Goal: Task Accomplishment & Management: Use online tool/utility

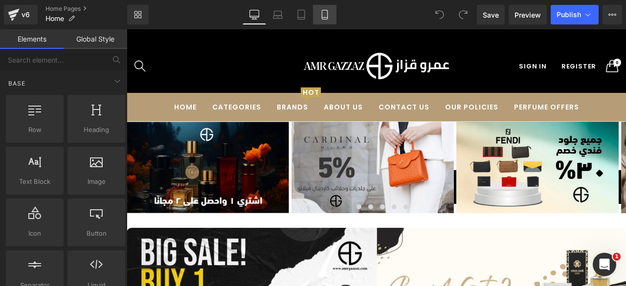
click at [323, 15] on icon at bounding box center [325, 15] width 10 height 10
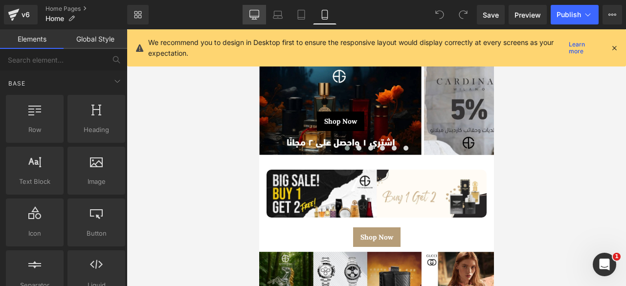
drag, startPoint x: 248, startPoint y: 14, endPoint x: 215, endPoint y: 122, distance: 112.8
click at [248, 14] on link "Desktop" at bounding box center [254, 15] width 23 height 20
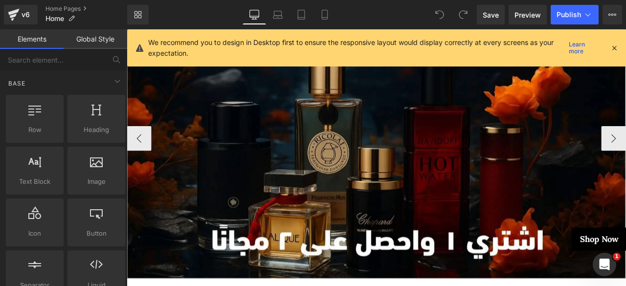
scroll to position [135, 0]
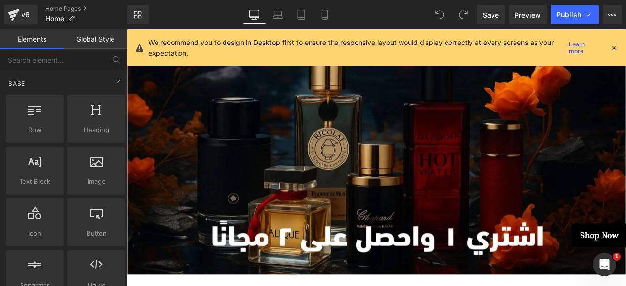
click at [626, 154] on div "Shop Now Button Hero Banner Shop Now Button Hero Banner Shop Now Button Hero Ba…" at bounding box center [423, 153] width 592 height 333
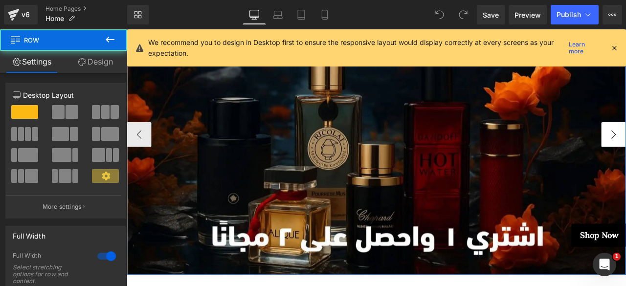
click at [626, 154] on div "Shop Now Button Hero Banner Shop Now Button Hero Banner Shop Now Button Hero Ba…" at bounding box center [423, 153] width 592 height 333
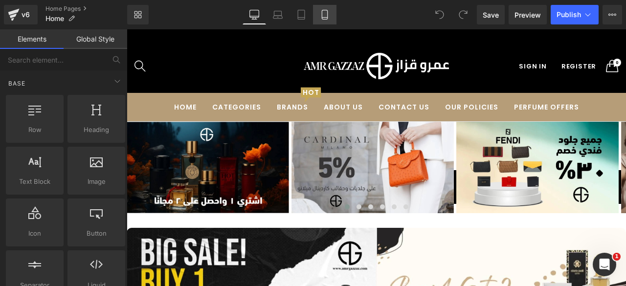
click at [322, 16] on icon at bounding box center [325, 15] width 10 height 10
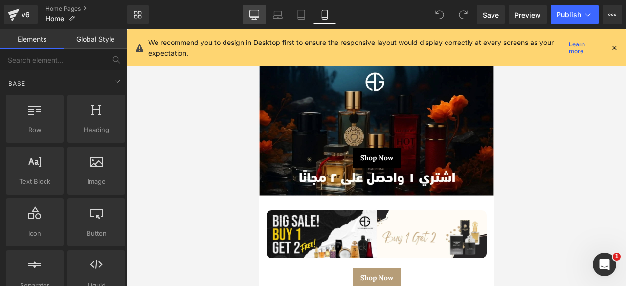
click at [258, 13] on icon at bounding box center [254, 15] width 10 height 10
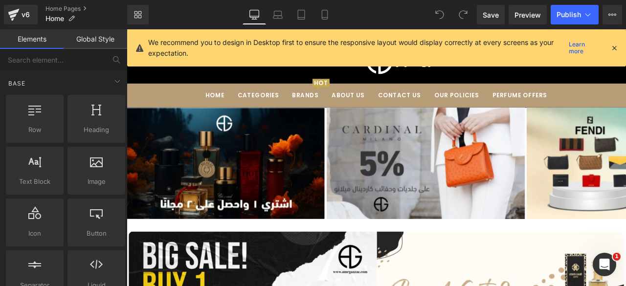
scroll to position [92, 0]
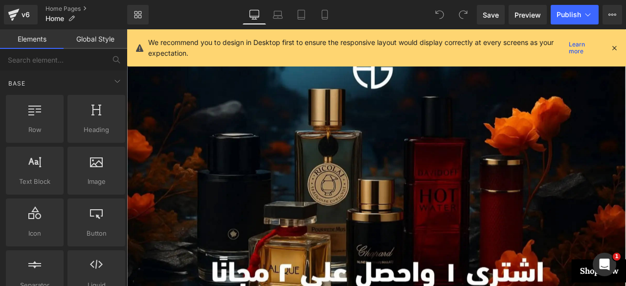
click at [612, 45] on icon at bounding box center [614, 48] width 9 height 9
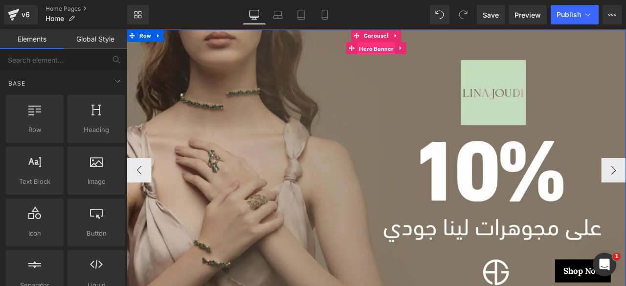
click at [409, 46] on span "Hero Banner" at bounding box center [422, 52] width 45 height 15
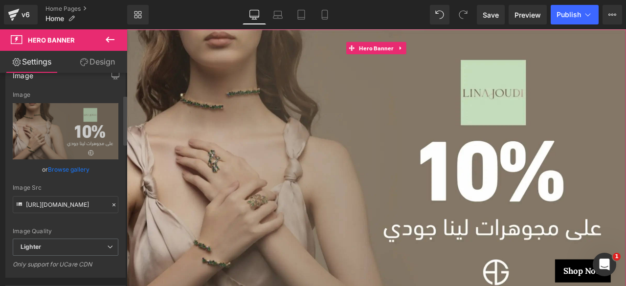
scroll to position [94, 0]
click at [52, 203] on input "https://ucarecdn.com/b2d55171-df71-408e-91f8-0f7d13c80604/-/format/auto/-/previ…" at bounding box center [66, 204] width 106 height 17
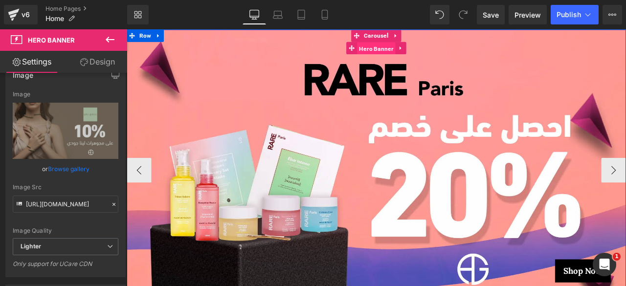
click at [418, 53] on span "Hero Banner" at bounding box center [422, 52] width 45 height 15
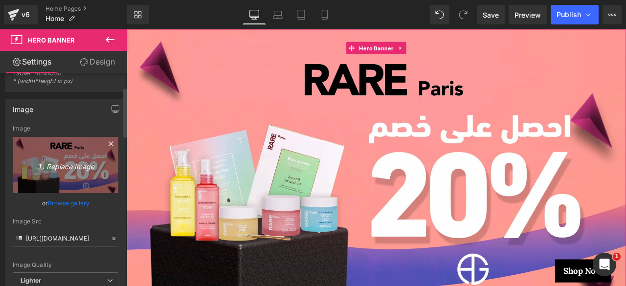
scroll to position [61, 0]
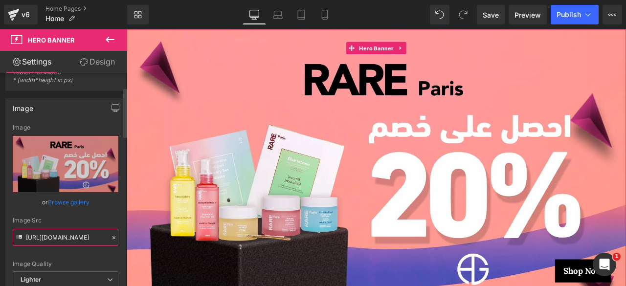
click at [46, 239] on input "https://ucarecdn.com/524627ea-81d5-45de-8f18-098206da5dff/-/format/auto/-/previ…" at bounding box center [66, 237] width 106 height 17
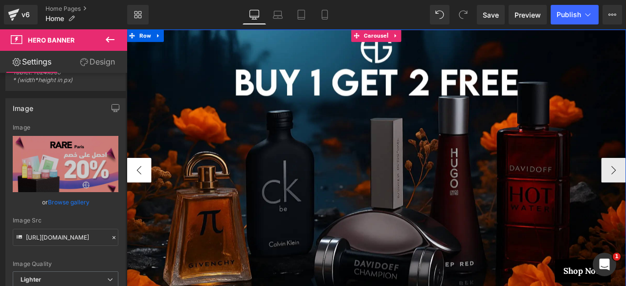
click at [145, 196] on button "‹" at bounding box center [141, 195] width 29 height 29
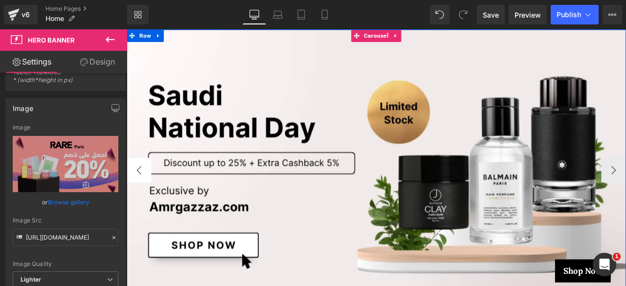
click at [145, 196] on button "‹" at bounding box center [141, 195] width 29 height 29
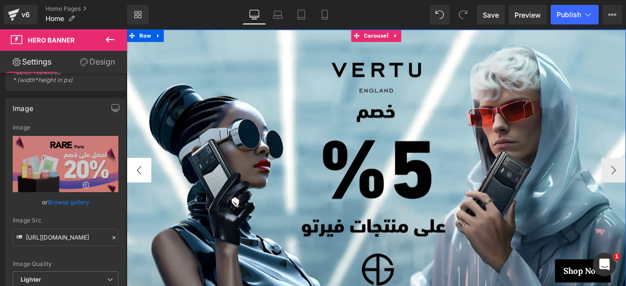
click at [145, 196] on button "‹" at bounding box center [141, 195] width 29 height 29
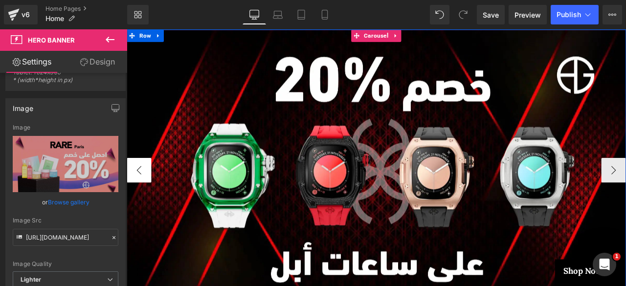
click at [145, 196] on button "‹" at bounding box center [141, 195] width 29 height 29
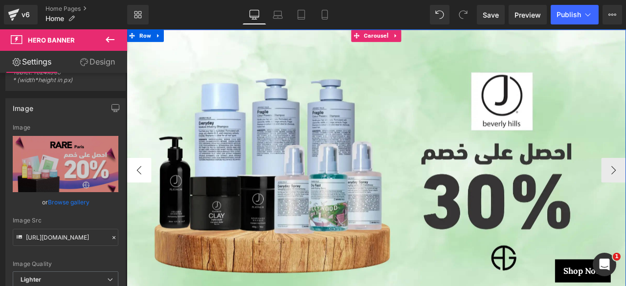
click at [145, 196] on button "‹" at bounding box center [141, 195] width 29 height 29
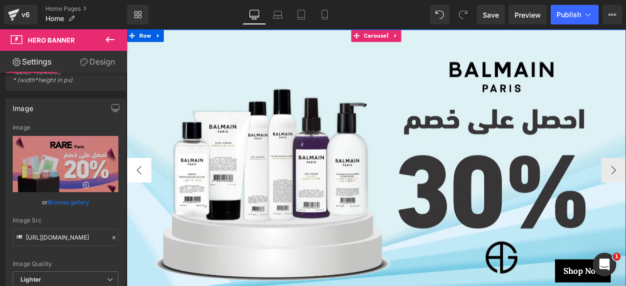
click at [145, 196] on button "‹" at bounding box center [141, 195] width 29 height 29
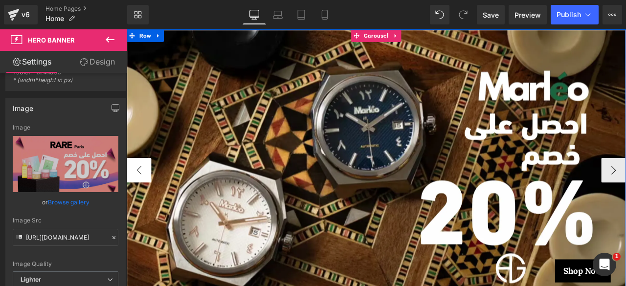
click at [140, 185] on button "‹" at bounding box center [141, 195] width 29 height 29
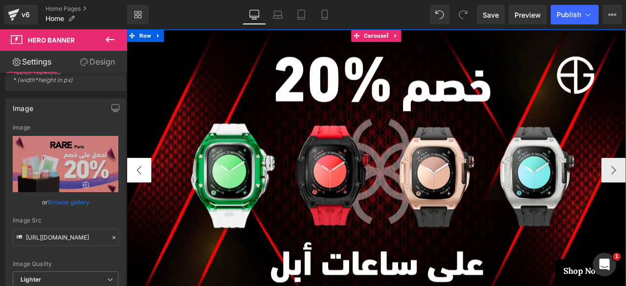
click at [139, 194] on button "‹" at bounding box center [141, 195] width 29 height 29
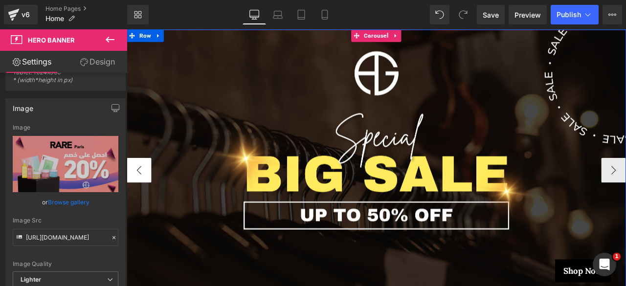
click at [137, 194] on button "‹" at bounding box center [141, 195] width 29 height 29
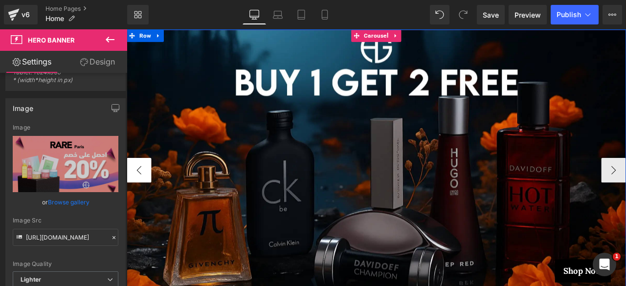
click at [137, 194] on button "‹" at bounding box center [141, 195] width 29 height 29
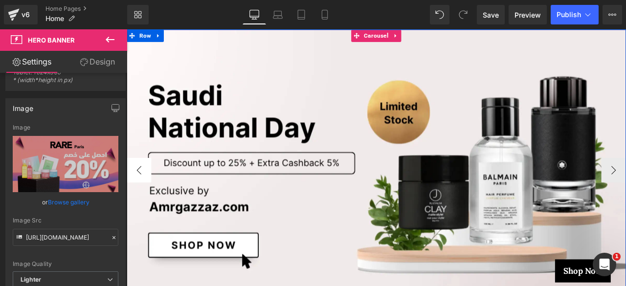
click at [137, 194] on button "‹" at bounding box center [141, 195] width 29 height 29
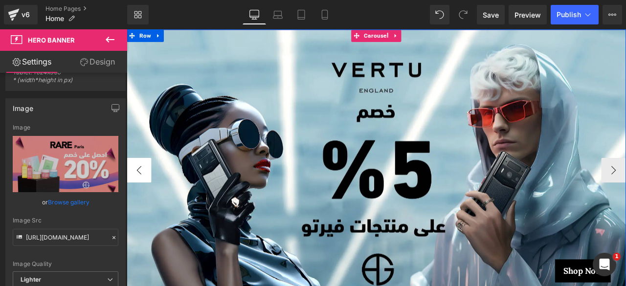
click at [137, 194] on button "‹" at bounding box center [141, 195] width 29 height 29
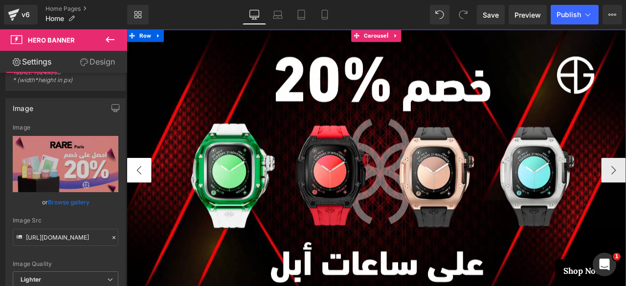
click at [137, 194] on button "‹" at bounding box center [141, 195] width 29 height 29
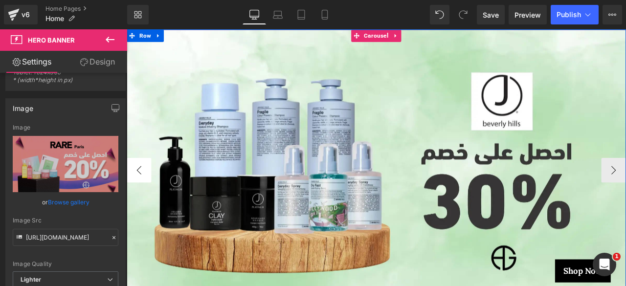
click at [137, 194] on button "‹" at bounding box center [141, 195] width 29 height 29
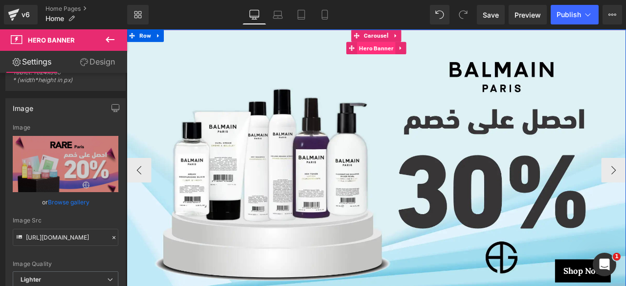
click at [415, 54] on span "Hero Banner" at bounding box center [422, 51] width 45 height 15
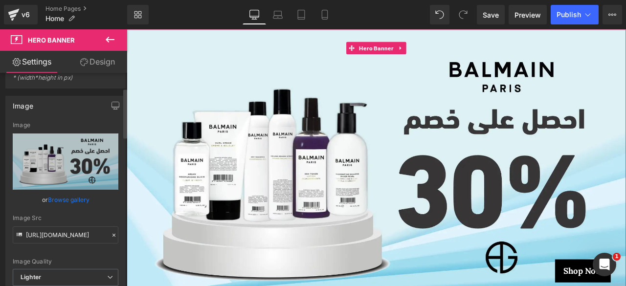
scroll to position [64, 0]
click at [49, 234] on input "https://ucarecdn.com/fa2d4f32-0f17-4902-afcd-f8a006ac8a03/-/format/auto/-/previ…" at bounding box center [66, 234] width 106 height 17
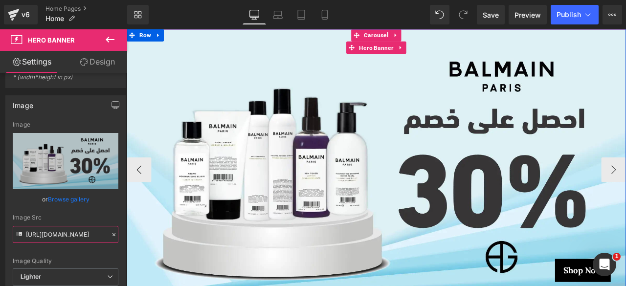
scroll to position [153, 0]
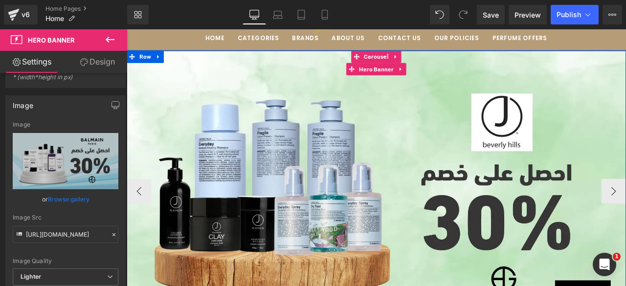
scroll to position [67, 0]
click at [408, 80] on span "Hero Banner" at bounding box center [422, 76] width 45 height 15
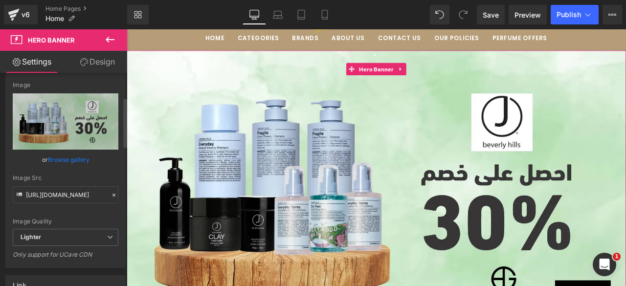
scroll to position [112, 0]
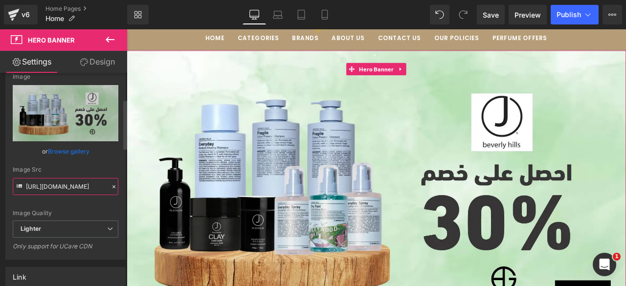
click at [57, 180] on input "https://ucarecdn.com/c8b2eb94-e84d-4baf-8164-2a34b0d830f5/-/format/auto/-/previ…" at bounding box center [66, 186] width 106 height 17
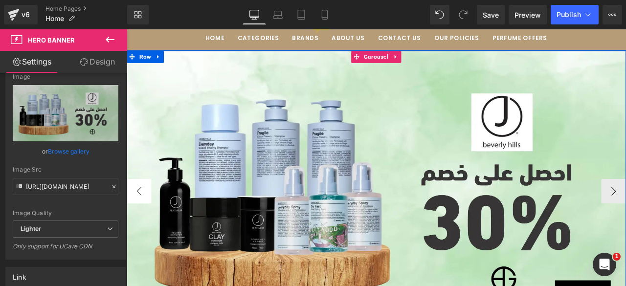
click at [142, 221] on button "‹" at bounding box center [141, 221] width 29 height 29
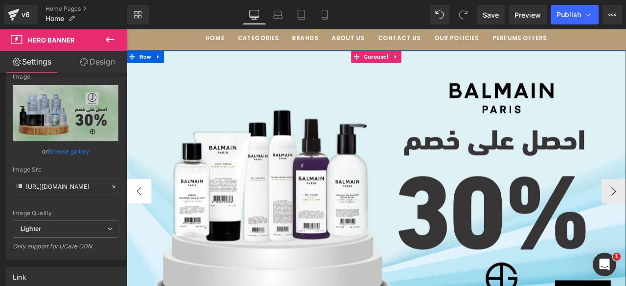
click at [142, 221] on button "‹" at bounding box center [141, 221] width 29 height 29
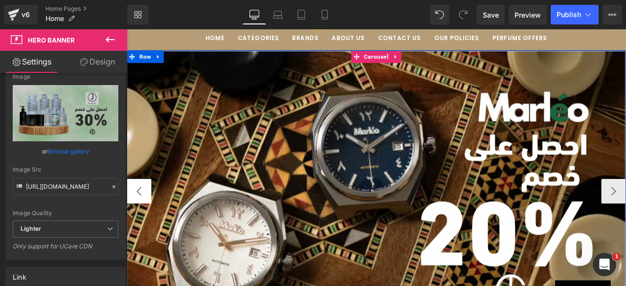
click at [136, 210] on button "‹" at bounding box center [141, 221] width 29 height 29
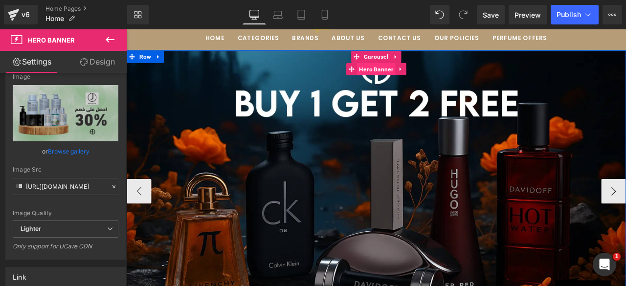
click at [420, 78] on span "Hero Banner" at bounding box center [422, 76] width 45 height 15
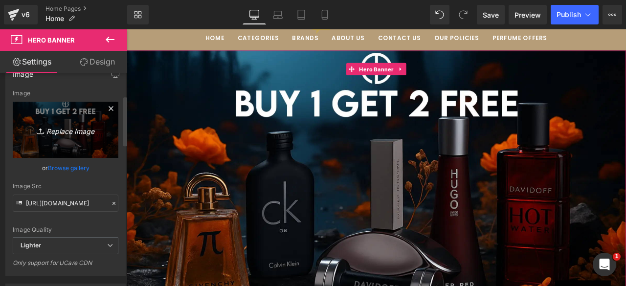
scroll to position [97, 0]
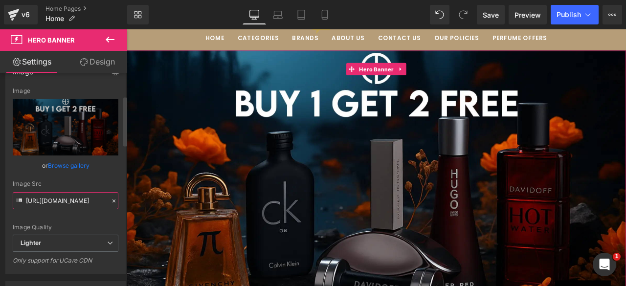
click at [54, 203] on input "[URL][DOMAIN_NAME]" at bounding box center [66, 200] width 106 height 17
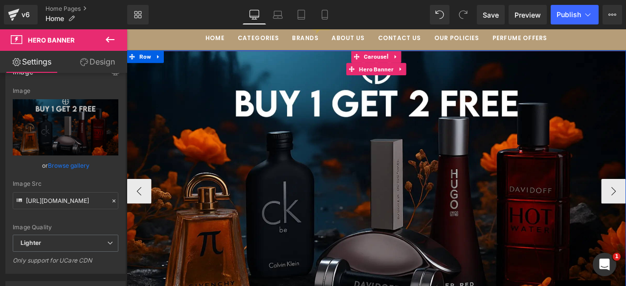
click at [414, 116] on div "Shop Now Button" at bounding box center [423, 221] width 592 height 333
click at [424, 79] on span "Hero Banner" at bounding box center [422, 76] width 45 height 15
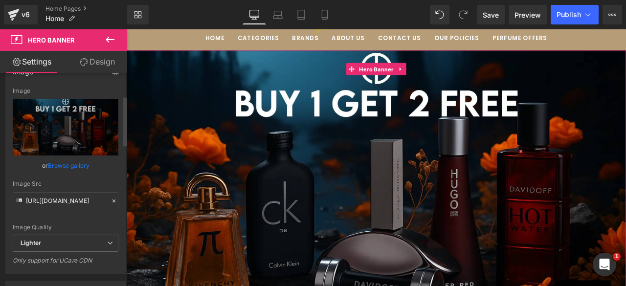
click at [66, 167] on link "Browse gallery" at bounding box center [69, 165] width 42 height 17
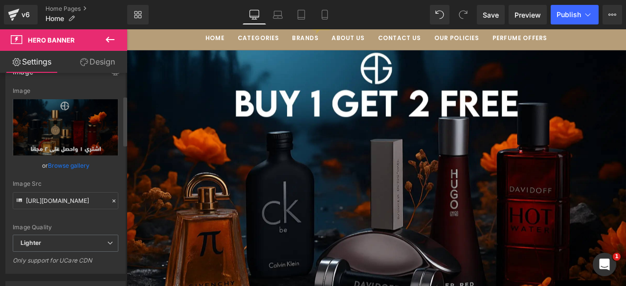
type input "[URL][DOMAIN_NAME]"
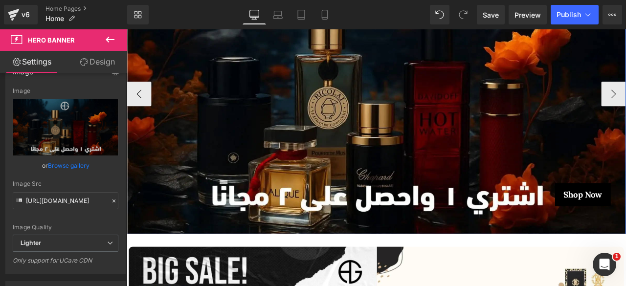
scroll to position [186, 0]
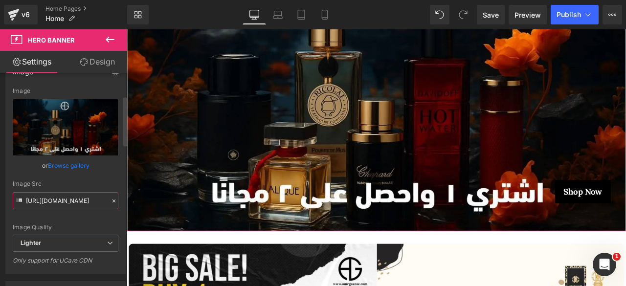
click at [59, 203] on input "[URL][DOMAIN_NAME]" at bounding box center [66, 200] width 106 height 17
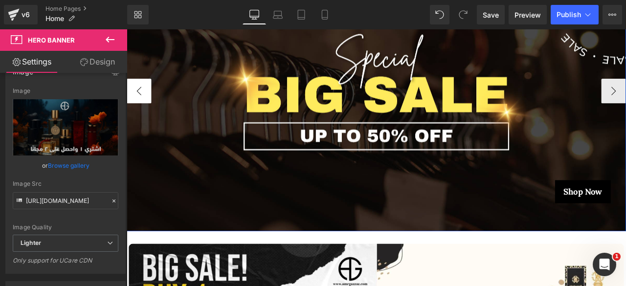
click at [135, 102] on button "‹" at bounding box center [141, 102] width 29 height 29
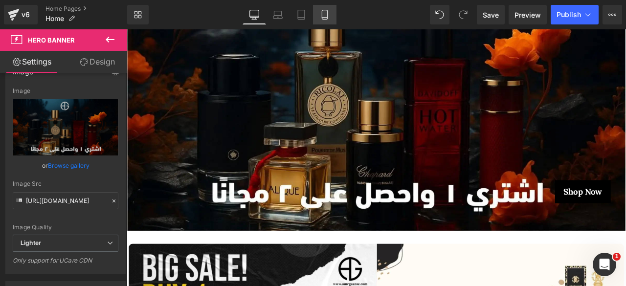
click at [322, 15] on icon at bounding box center [325, 15] width 10 height 10
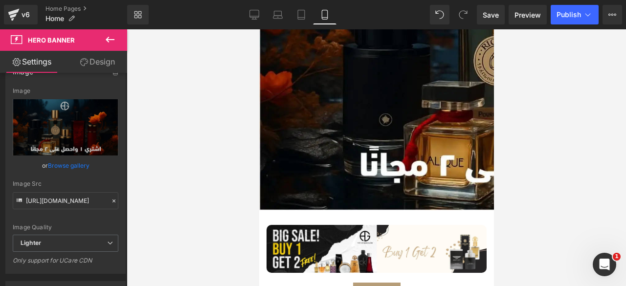
scroll to position [0, 0]
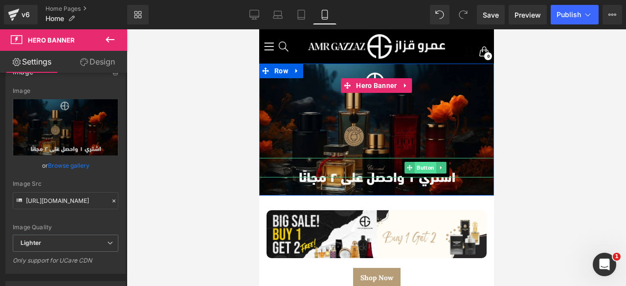
click at [418, 164] on span "Button" at bounding box center [425, 168] width 22 height 12
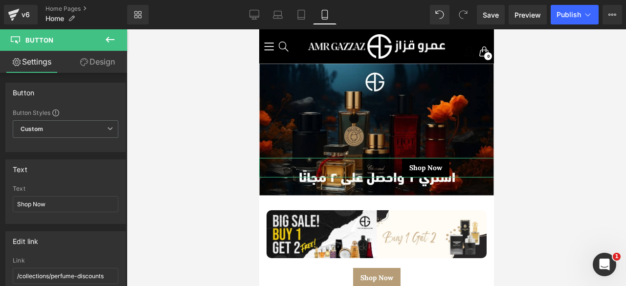
click at [100, 65] on link "Design" at bounding box center [98, 62] width 64 height 22
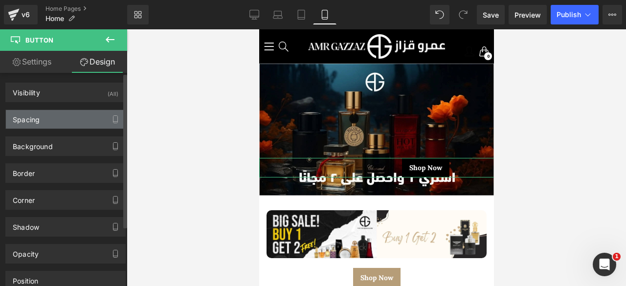
click at [34, 122] on div "Spacing" at bounding box center [26, 117] width 27 height 14
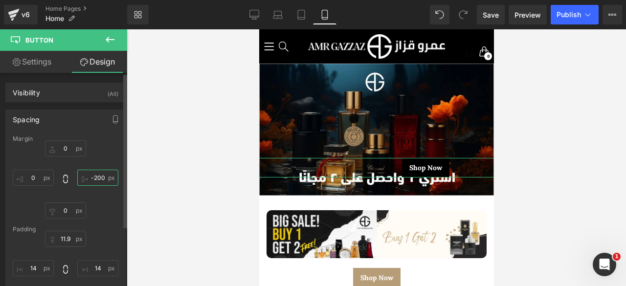
click at [92, 177] on input "-200" at bounding box center [97, 178] width 41 height 16
click at [98, 179] on input "-200" at bounding box center [97, 178] width 41 height 16
type input "-300"
click at [63, 148] on input "0" at bounding box center [65, 148] width 41 height 16
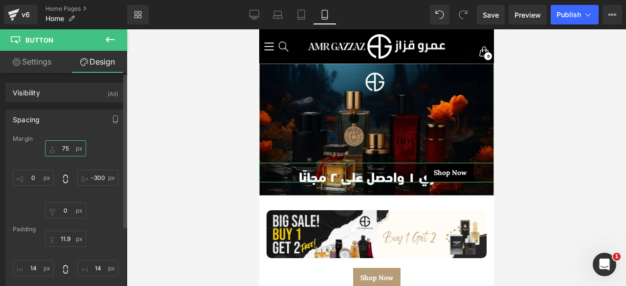
click at [63, 148] on input "75" at bounding box center [65, 148] width 41 height 16
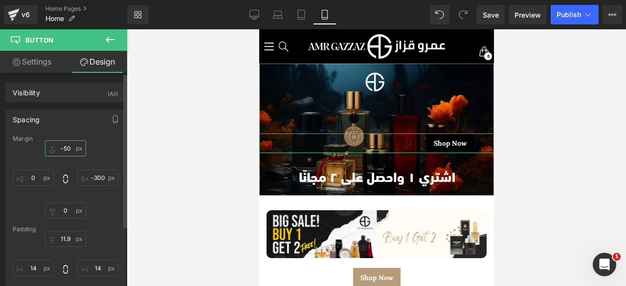
click at [63, 148] on input "-50" at bounding box center [65, 148] width 41 height 16
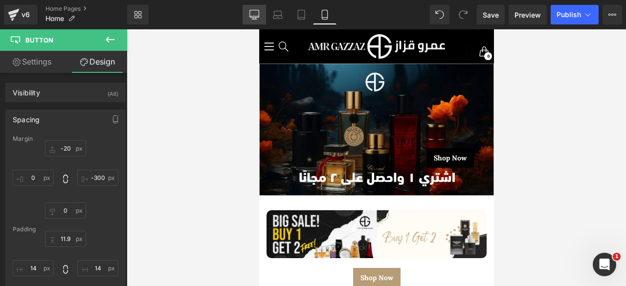
click at [258, 17] on icon at bounding box center [253, 13] width 9 height 7
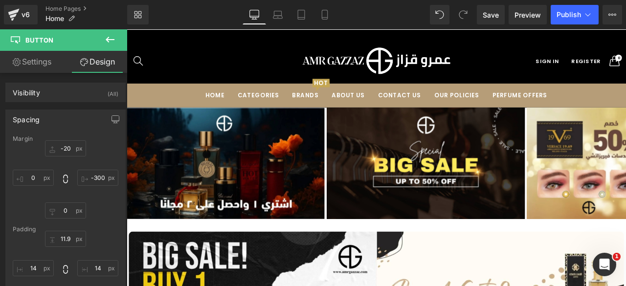
type input "0"
type input "-1000"
type input "0"
type input "17"
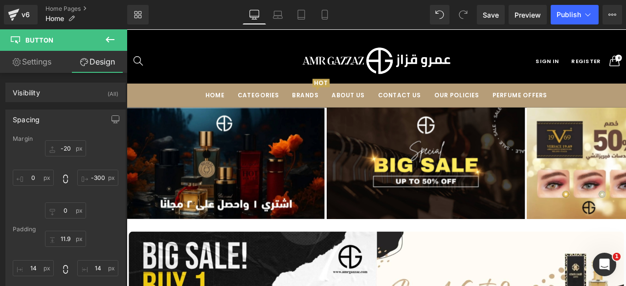
type input "20"
type input "17"
type input "20"
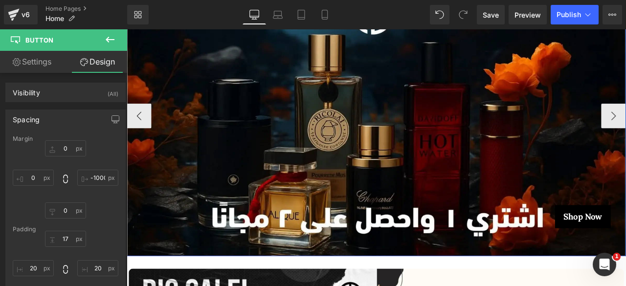
scroll to position [158, 0]
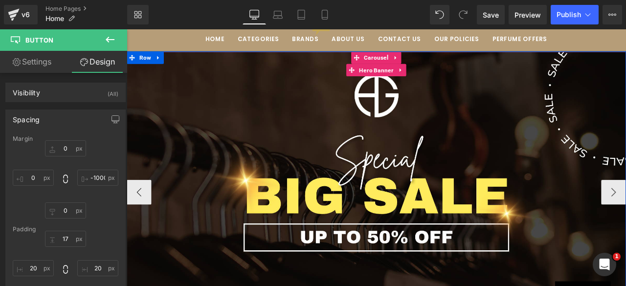
scroll to position [66, 0]
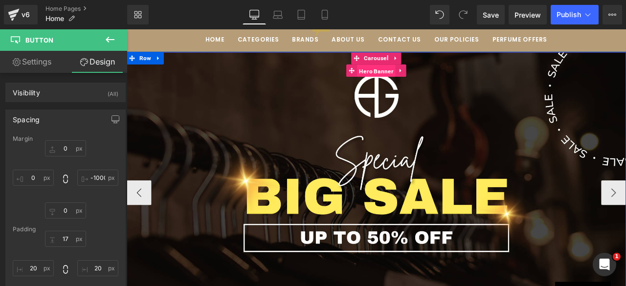
click at [418, 79] on span "Hero Banner" at bounding box center [422, 78] width 45 height 15
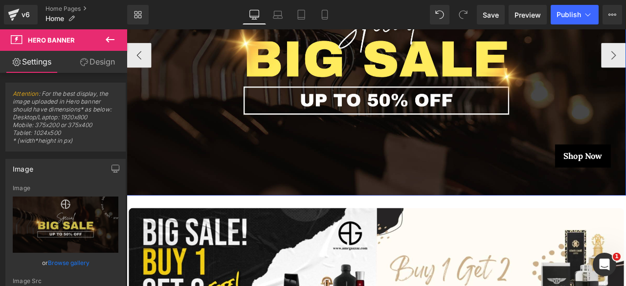
scroll to position [229, 0]
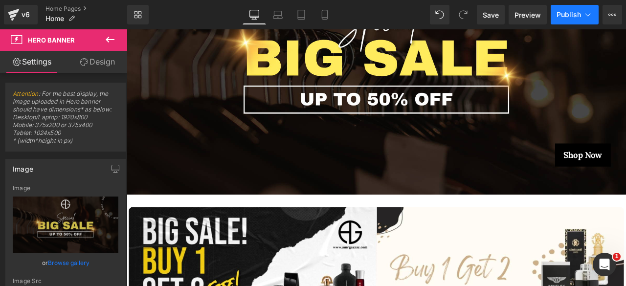
click at [561, 17] on span "Publish" at bounding box center [569, 15] width 24 height 8
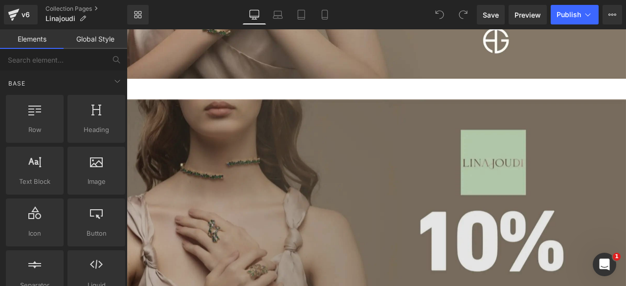
scroll to position [808, 0]
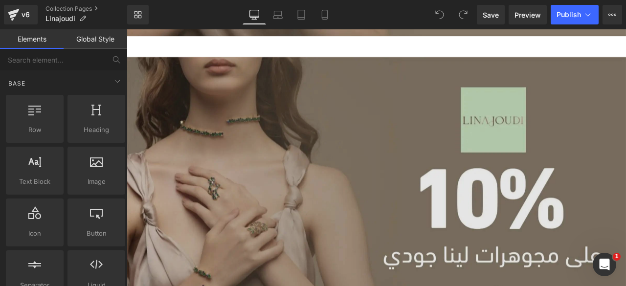
click at [336, 93] on img at bounding box center [423, 228] width 592 height 333
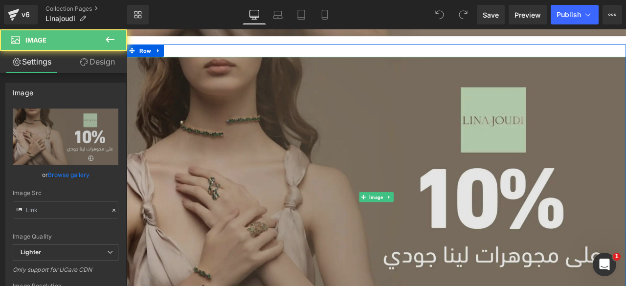
type input "https://ucarecdn.com/b2d55171-df71-408e-91f8-0f7d13c80604/-/format/auto/-/previ…"
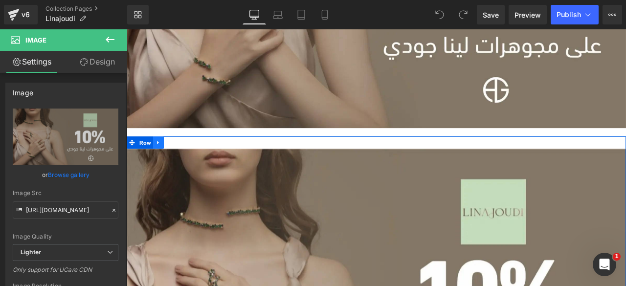
scroll to position [706, 0]
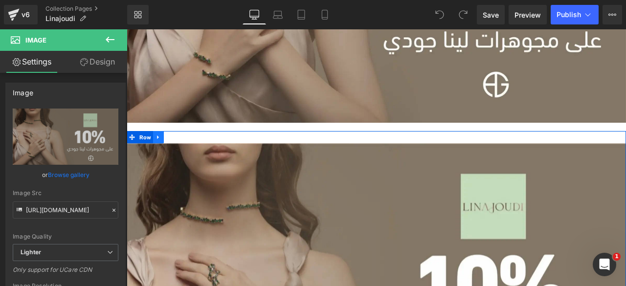
click at [161, 154] on icon at bounding box center [164, 157] width 7 height 7
click at [183, 157] on link at bounding box center [189, 157] width 13 height 15
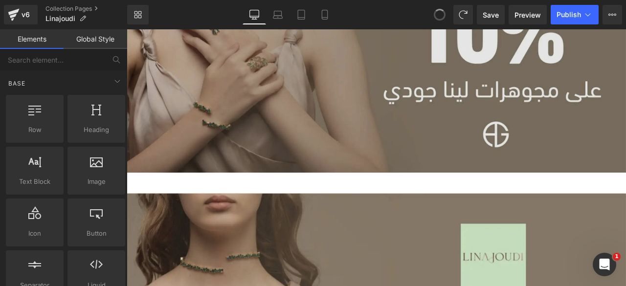
scroll to position [4412, 584]
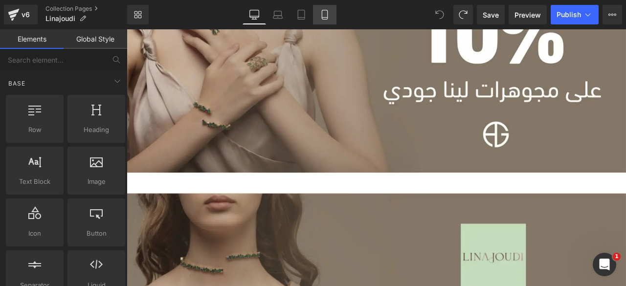
click at [320, 16] on icon at bounding box center [325, 15] width 10 height 10
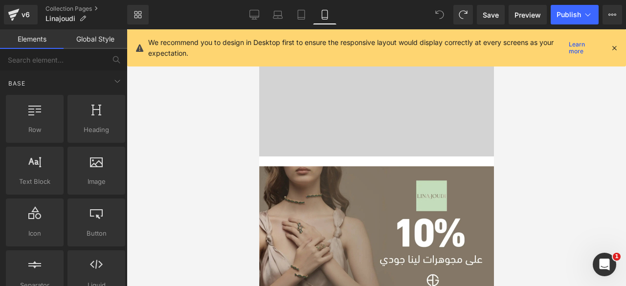
scroll to position [292, 0]
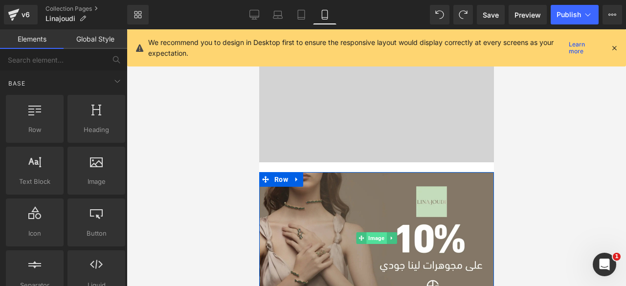
click at [368, 236] on span "Image" at bounding box center [376, 238] width 20 height 12
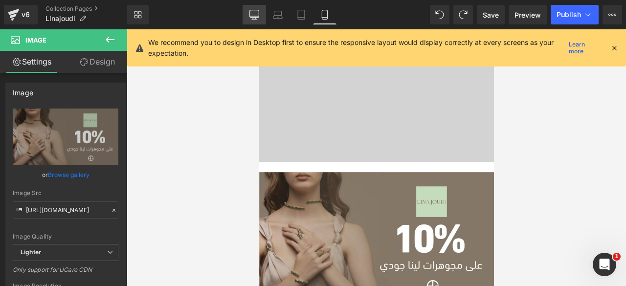
click at [247, 14] on link "Desktop" at bounding box center [254, 15] width 23 height 20
type input "auto"
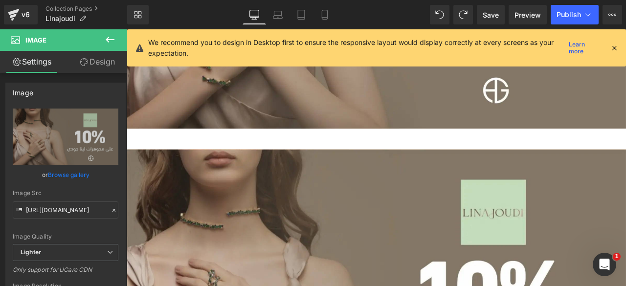
scroll to position [0, 0]
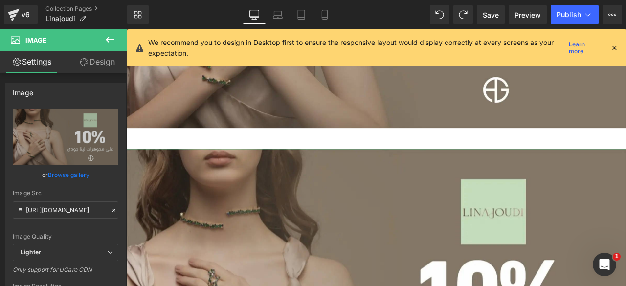
click at [91, 62] on link "Design" at bounding box center [98, 62] width 64 height 22
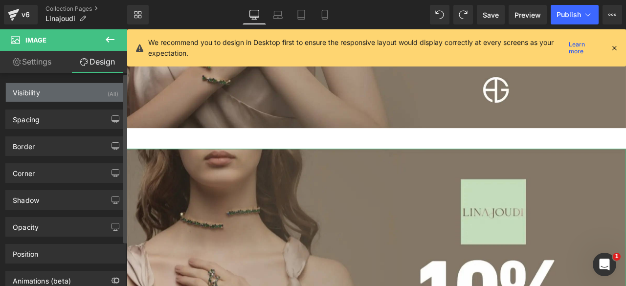
click at [75, 89] on div "Visibility (All)" at bounding box center [65, 92] width 119 height 19
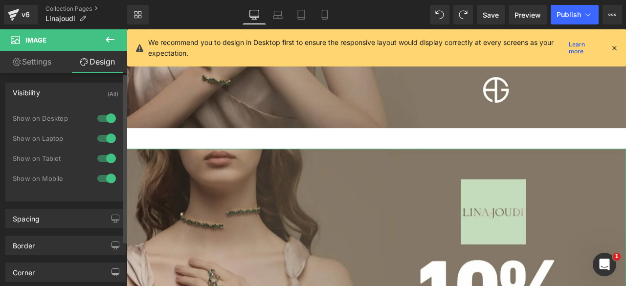
click at [95, 117] on div at bounding box center [106, 119] width 23 height 16
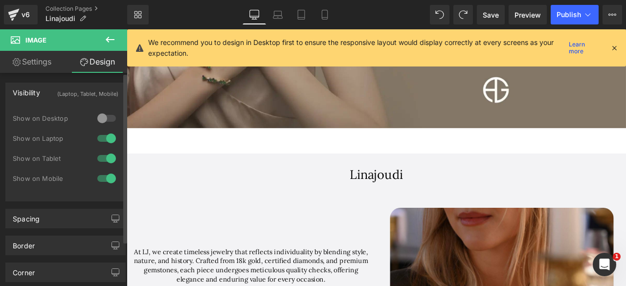
click at [100, 138] on div at bounding box center [106, 139] width 23 height 16
click at [101, 157] on div at bounding box center [106, 159] width 23 height 16
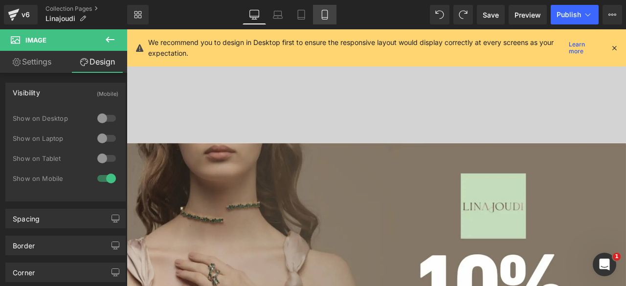
click at [324, 11] on icon at bounding box center [325, 15] width 10 height 10
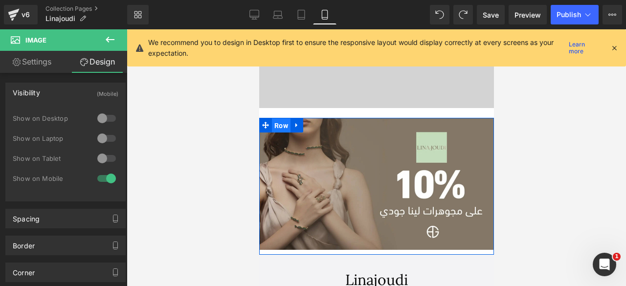
drag, startPoint x: 277, startPoint y: 128, endPoint x: 446, endPoint y: 149, distance: 170.0
click at [277, 128] on span "Row" at bounding box center [280, 125] width 19 height 15
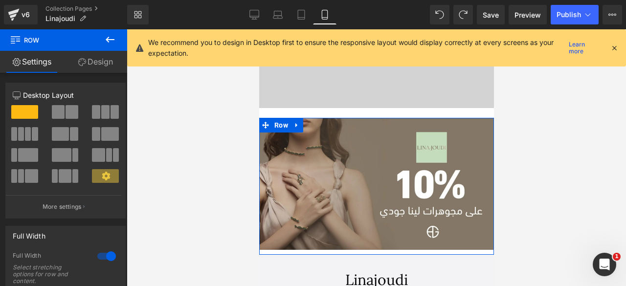
click at [93, 66] on link "Design" at bounding box center [96, 62] width 64 height 22
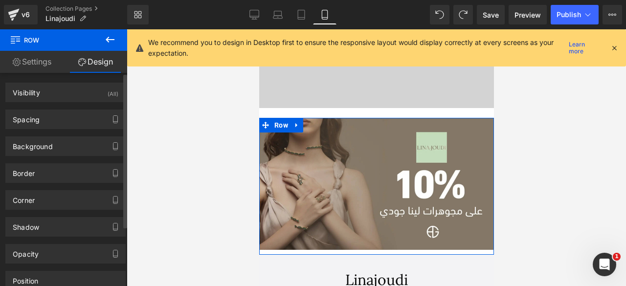
type input "0"
type input "10"
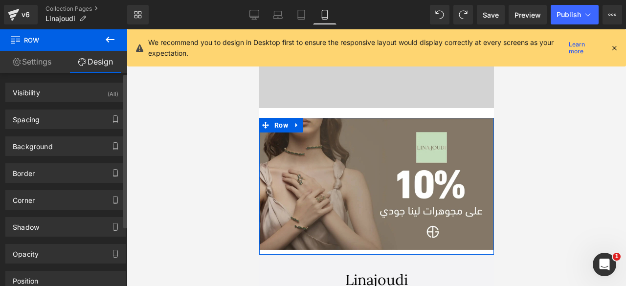
type input "0"
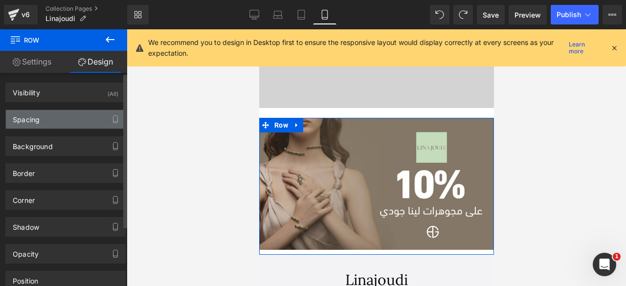
click at [50, 122] on div "Spacing" at bounding box center [65, 119] width 119 height 19
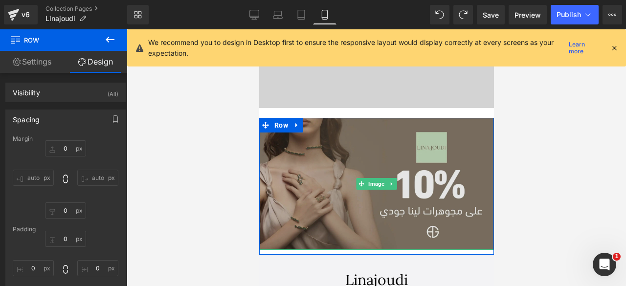
click at [303, 122] on img at bounding box center [376, 184] width 235 height 132
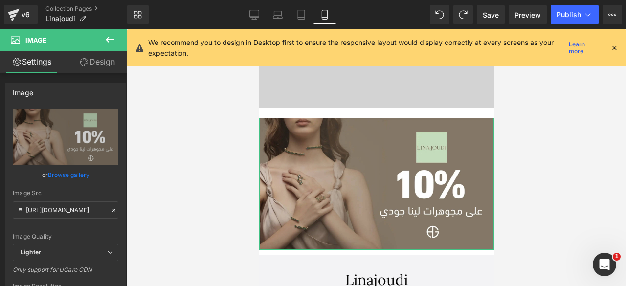
click at [88, 66] on link "Design" at bounding box center [98, 62] width 64 height 22
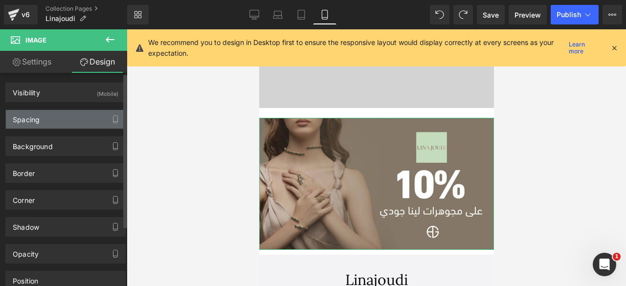
click at [48, 119] on div "Spacing" at bounding box center [65, 119] width 119 height 19
type input "0"
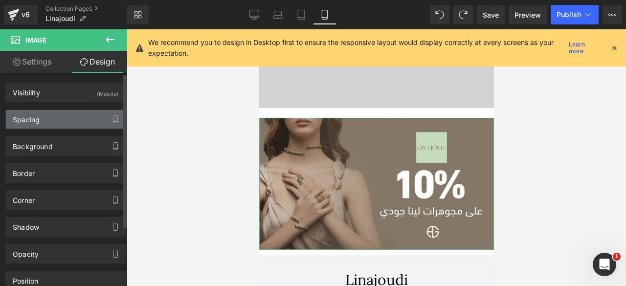
type input "0"
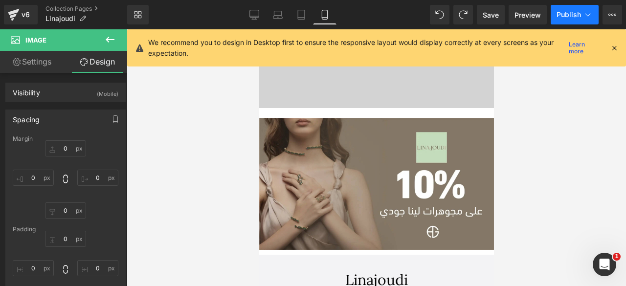
click at [566, 16] on span "Publish" at bounding box center [569, 15] width 24 height 8
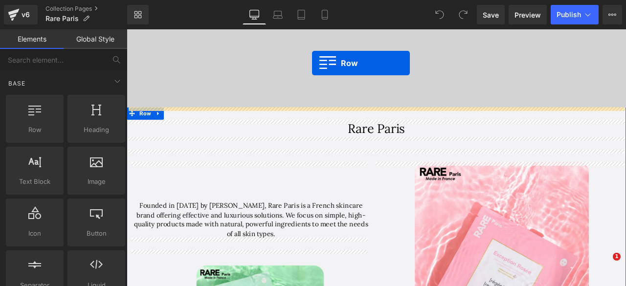
scroll to position [381, 0]
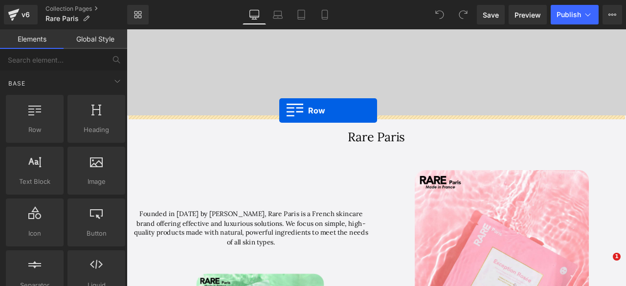
drag, startPoint x: 159, startPoint y: 150, endPoint x: 308, endPoint y: 126, distance: 150.2
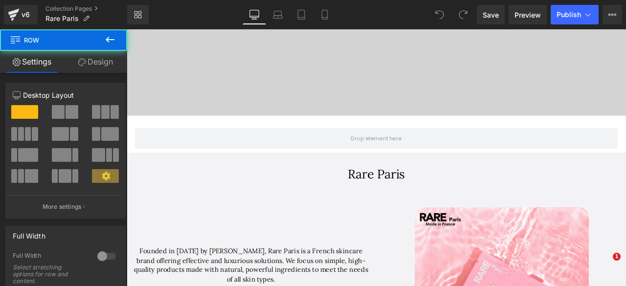
scroll to position [3038, 584]
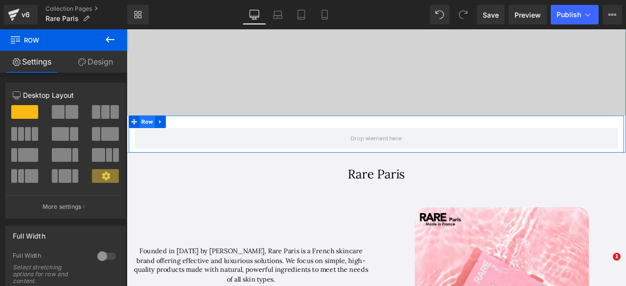
click at [148, 141] on span "Row" at bounding box center [151, 139] width 19 height 15
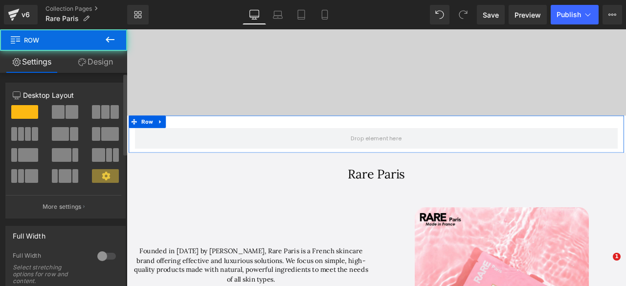
scroll to position [0, 0]
click at [107, 254] on div at bounding box center [106, 256] width 23 height 16
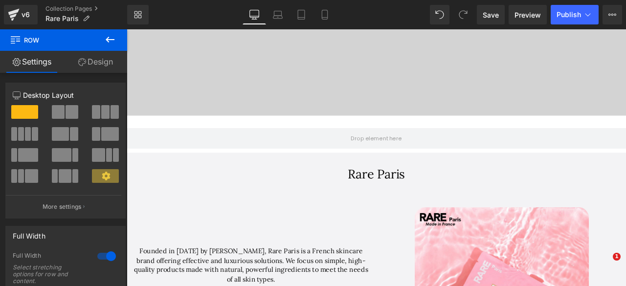
click at [108, 34] on icon at bounding box center [110, 40] width 12 height 12
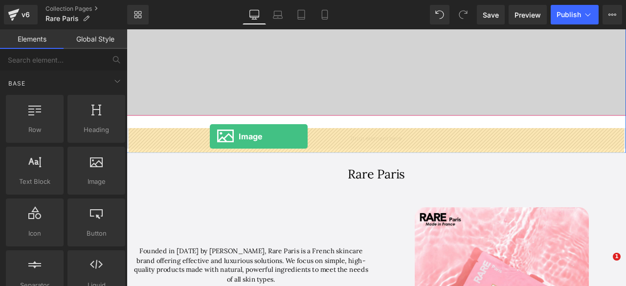
drag, startPoint x: 223, startPoint y: 202, endPoint x: 225, endPoint y: 157, distance: 45.6
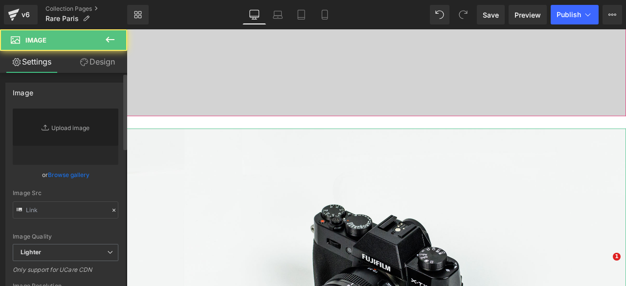
scroll to position [5, 5]
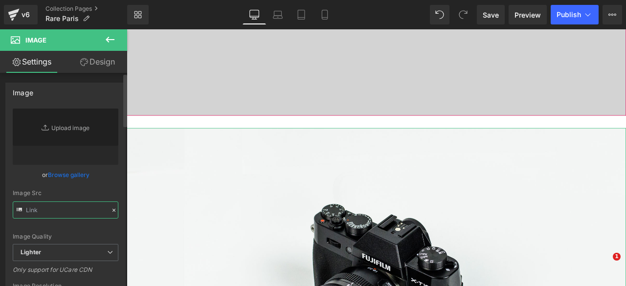
click at [42, 211] on input "text" at bounding box center [66, 210] width 106 height 17
paste input "https://ucarecdn.com/524627ea-81d5-45de-8f18-098206da5dff/-/format/auto/-/previ…"
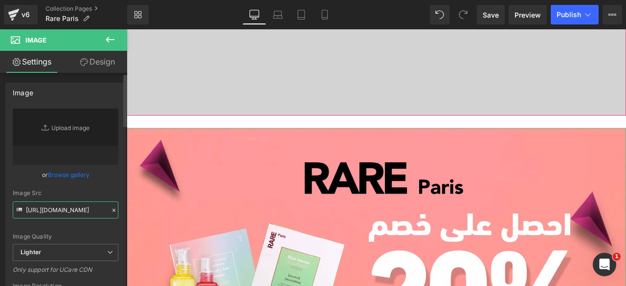
type input "https://ucarecdn.com/524627ea-81d5-45de-8f18-098206da5dff/-/format/auto/-/previ…"
click at [65, 232] on div "Image Quality Lighter Lightest Lighter Lighter Lightest Only support for UCare …" at bounding box center [66, 176] width 106 height 135
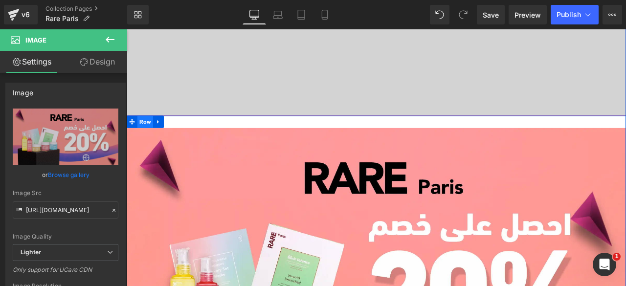
click at [143, 141] on span "Row" at bounding box center [148, 139] width 19 height 15
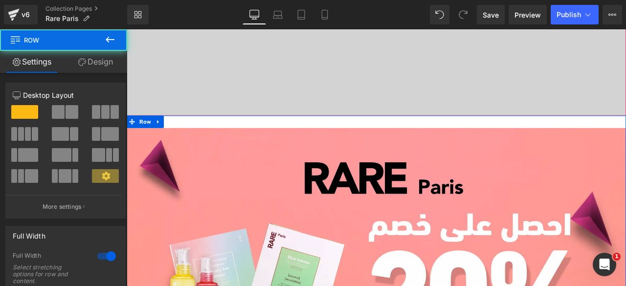
drag, startPoint x: 17, startPoint y: 112, endPoint x: 58, endPoint y: 118, distance: 41.5
click at [95, 61] on link "Design" at bounding box center [96, 62] width 64 height 22
click at [0, 0] on div "Spacing" at bounding box center [0, 0] width 0 height 0
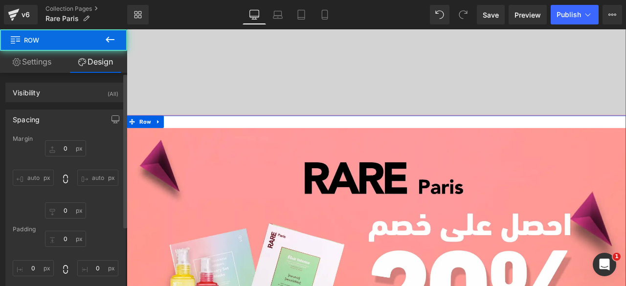
type input "0"
type input "30"
type input "0"
type input "10"
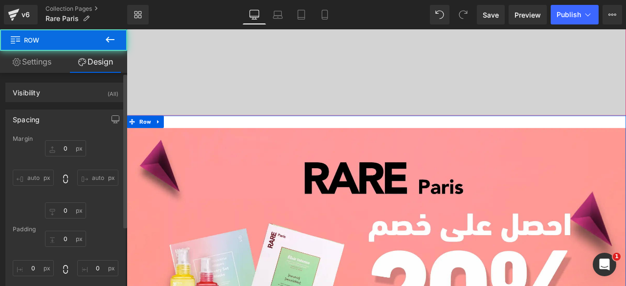
type input "0"
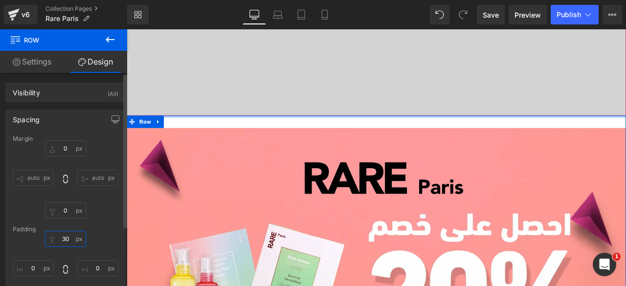
click at [66, 242] on input "30" at bounding box center [65, 239] width 41 height 16
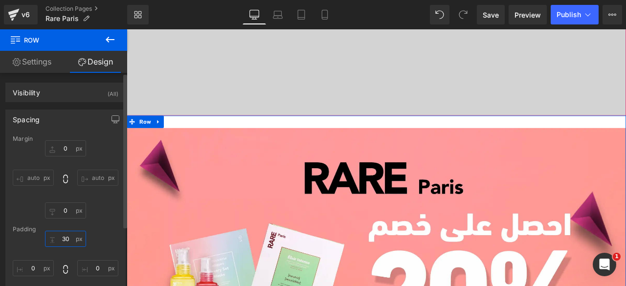
click at [66, 242] on input "30" at bounding box center [65, 239] width 41 height 16
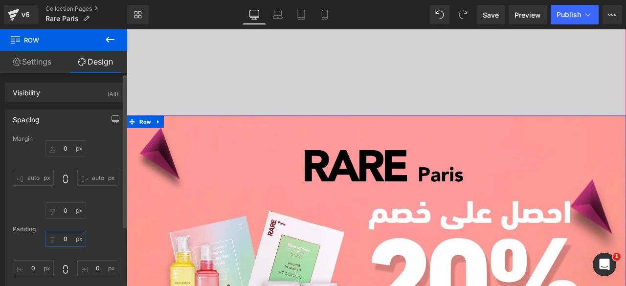
scroll to position [3332, 584]
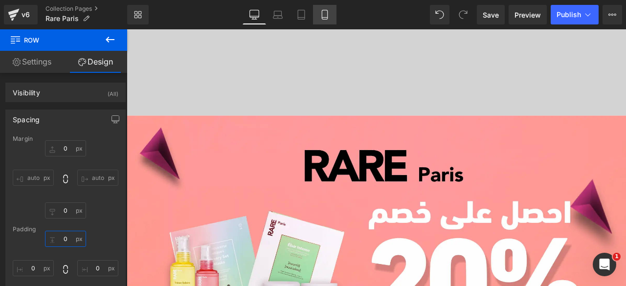
type input "0"
click at [320, 14] on icon at bounding box center [325, 15] width 10 height 10
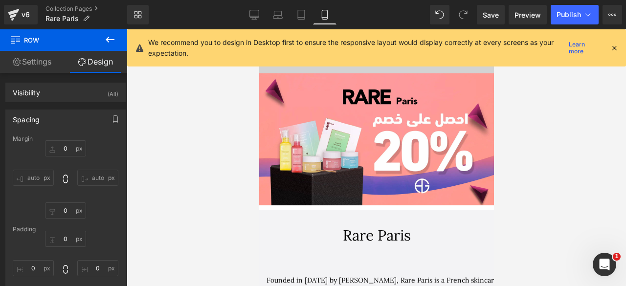
scroll to position [322, 0]
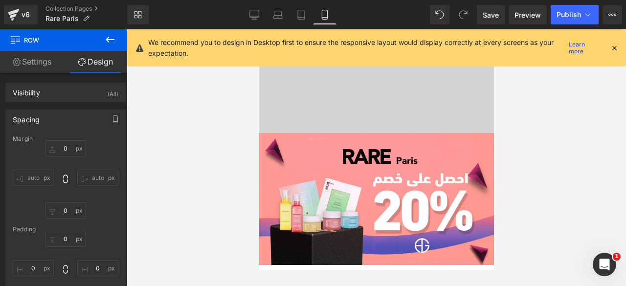
type input "0"
type input "10"
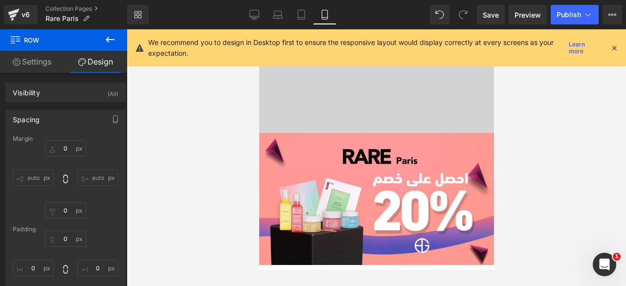
type input "0"
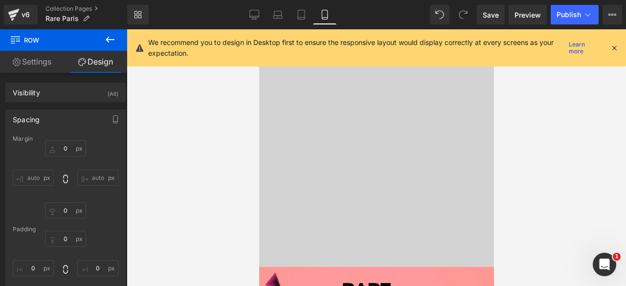
scroll to position [186, 0]
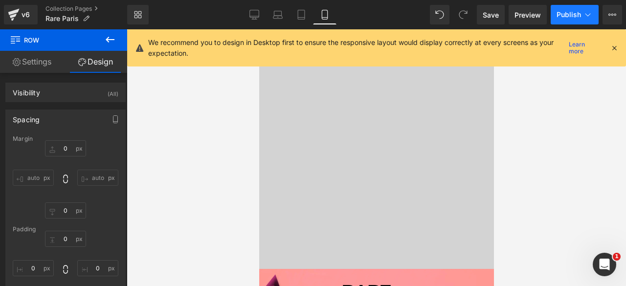
click at [567, 9] on button "Publish" at bounding box center [575, 15] width 48 height 20
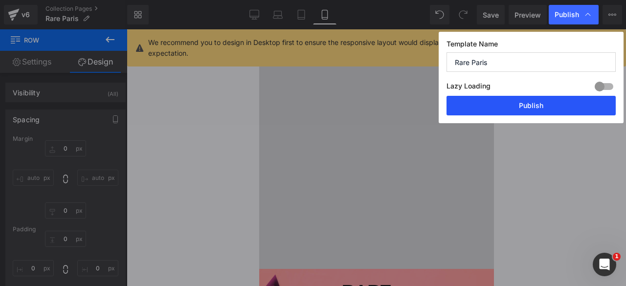
click at [0, 0] on button "Publish" at bounding box center [0, 0] width 0 height 0
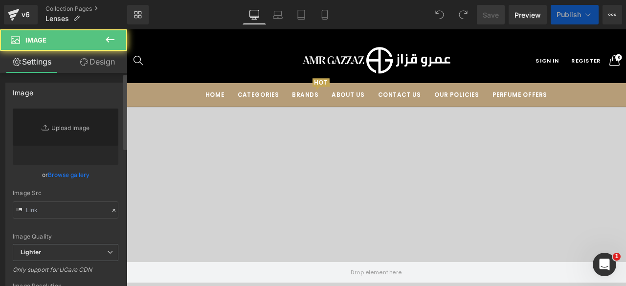
scroll to position [553, 0]
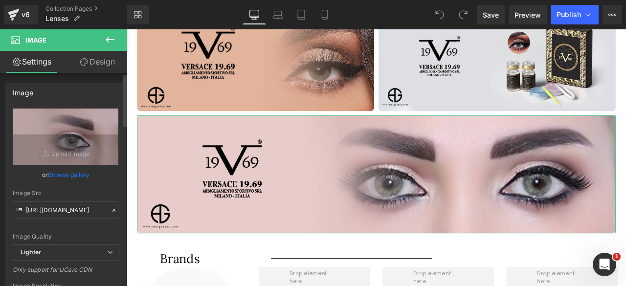
click at [64, 177] on link "Browse gallery" at bounding box center [69, 174] width 42 height 17
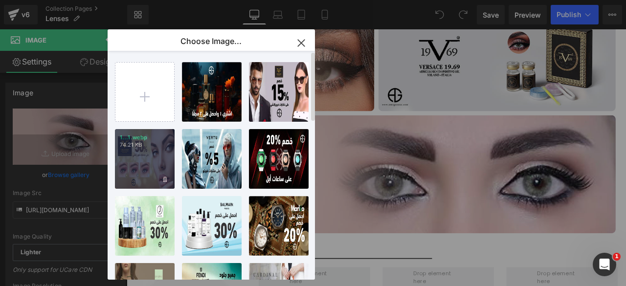
click at [0, 0] on div "1...1.webp 74.21 KB" at bounding box center [0, 0] width 0 height 0
type input "https://ucarecdn.com/043ca308-0101-4453-832e-c08d80185013/-/format/auto/-/previ…"
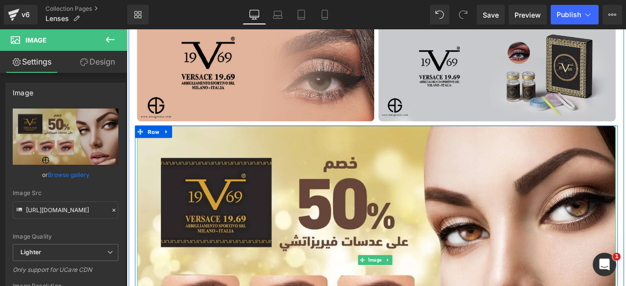
scroll to position [539, 0]
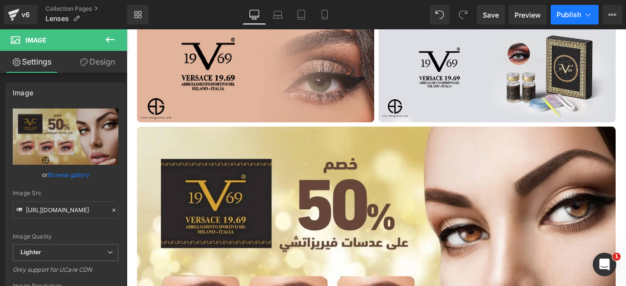
click at [571, 17] on span "Publish" at bounding box center [569, 15] width 24 height 8
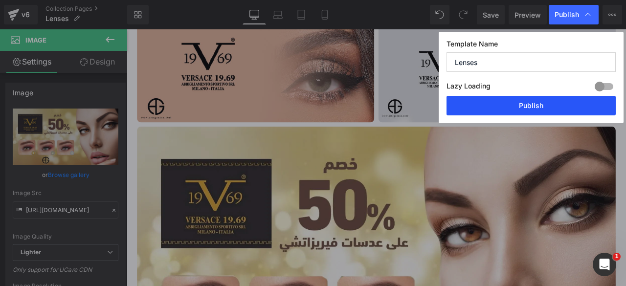
click at [0, 0] on button "Publish" at bounding box center [0, 0] width 0 height 0
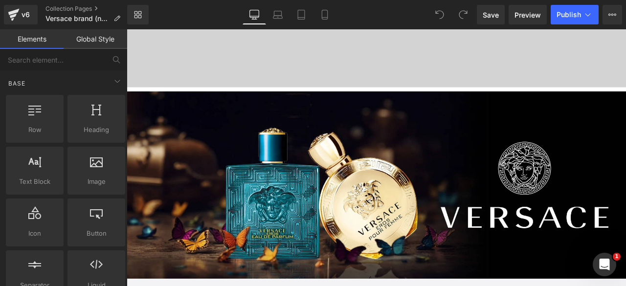
scroll to position [415, 0]
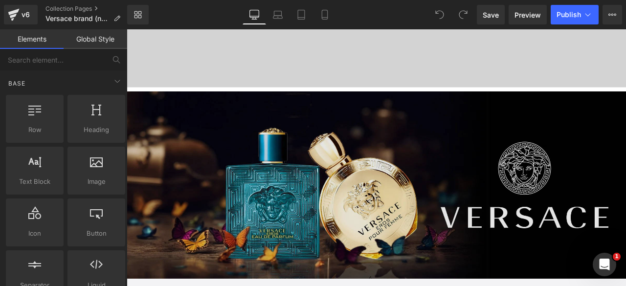
click at [341, 201] on img at bounding box center [423, 214] width 592 height 222
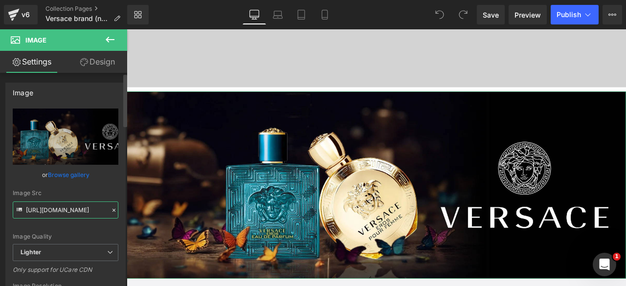
click at [49, 216] on input "https://ucarecdn.com/95d1d0b2-3bca-4081-becf-7b03e7f0c740/-/format/auto/-/previ…" at bounding box center [66, 210] width 106 height 17
click at [63, 175] on link "Browse gallery" at bounding box center [69, 174] width 42 height 17
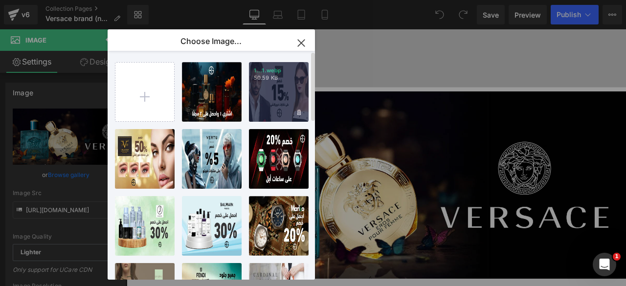
click at [273, 97] on div "1...1.webp 50.59 KB" at bounding box center [279, 92] width 60 height 60
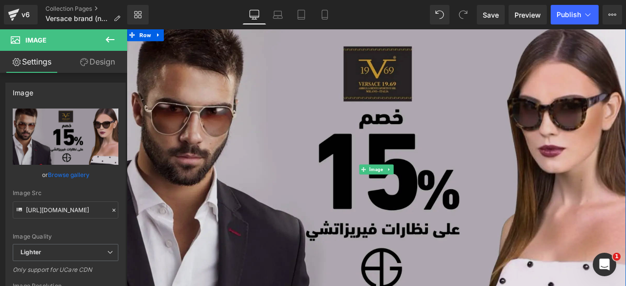
scroll to position [486, 0]
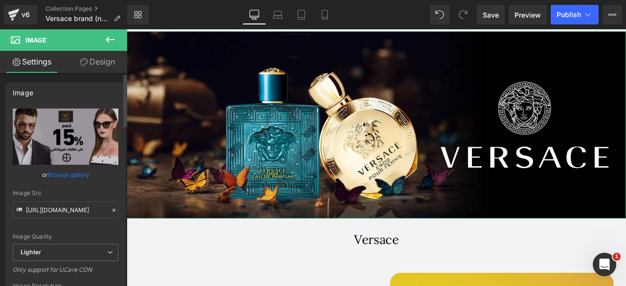
type input "https://ucarecdn.com/95d1d0b2-3bca-4081-becf-7b03e7f0c740/-/format/auto/-/previ…"
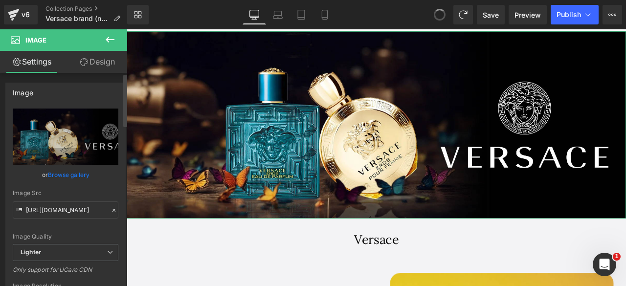
scroll to position [3774, 584]
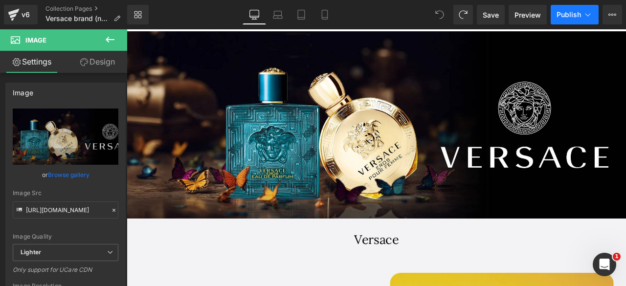
click at [560, 11] on span "Publish" at bounding box center [569, 15] width 24 height 8
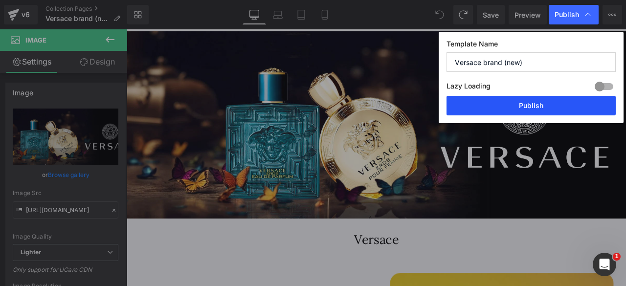
click at [0, 0] on button "Publish" at bounding box center [0, 0] width 0 height 0
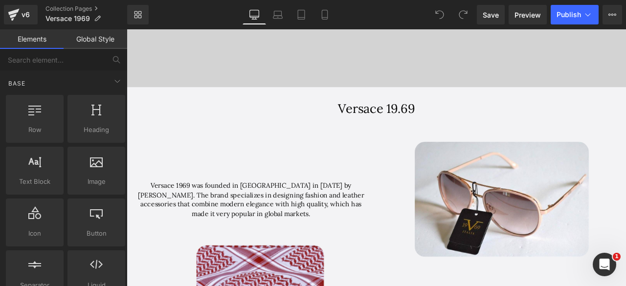
scroll to position [416, 0]
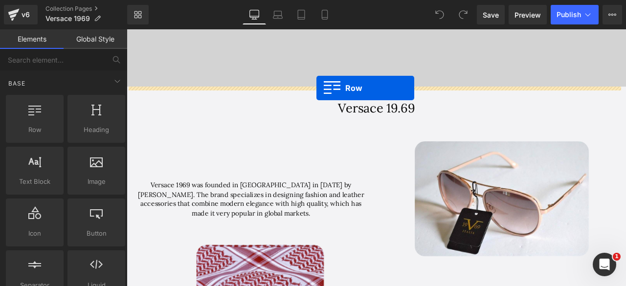
drag, startPoint x: 155, startPoint y: 150, endPoint x: 352, endPoint y: 99, distance: 203.2
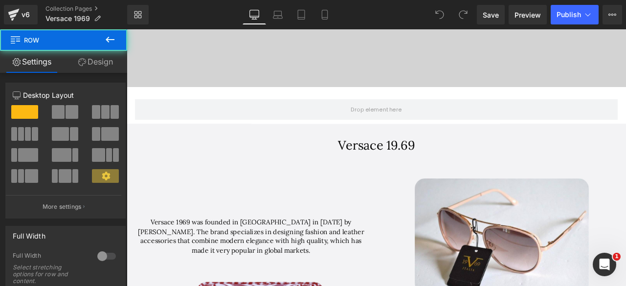
scroll to position [4322, 584]
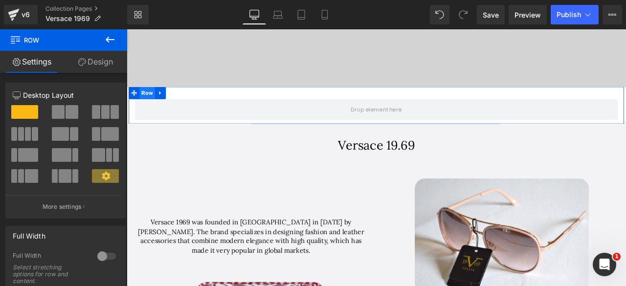
click at [150, 103] on span "Row" at bounding box center [151, 104] width 19 height 15
click at [99, 254] on div at bounding box center [106, 256] width 23 height 16
click at [107, 40] on icon at bounding box center [110, 40] width 9 height 6
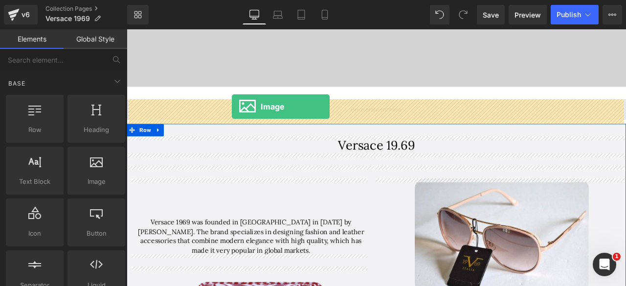
drag, startPoint x: 226, startPoint y: 202, endPoint x: 251, endPoint y: 121, distance: 84.9
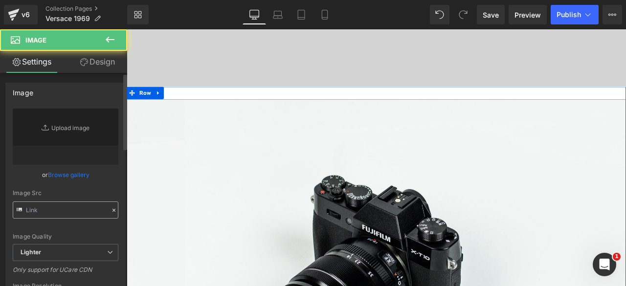
scroll to position [5, 5]
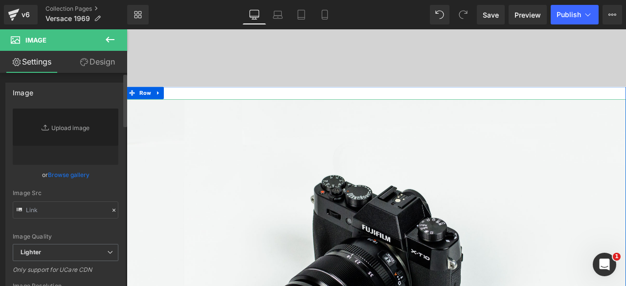
click at [66, 173] on link "Browse gallery" at bounding box center [69, 174] width 42 height 17
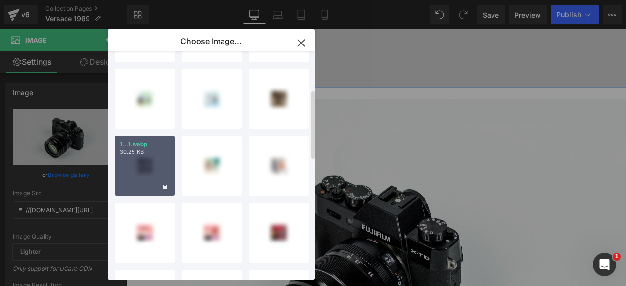
scroll to position [0, 0]
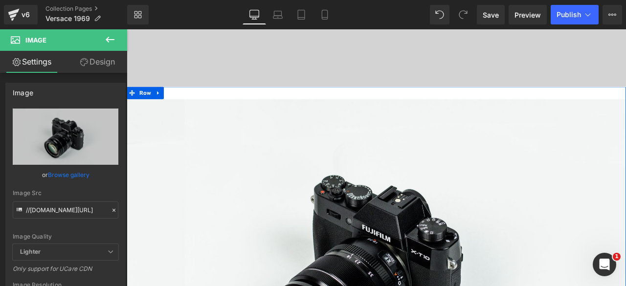
click at [50, 0] on div "Image You are previewing how the will restyle your page. You can not edit Eleme…" at bounding box center [313, 0] width 626 height 0
click at [71, 173] on link "Browse gallery" at bounding box center [69, 174] width 42 height 17
click at [54, 0] on div "Image You are previewing how the will restyle your page. You can not edit Eleme…" at bounding box center [313, 0] width 626 height 0
click at [62, 175] on link "Browse gallery" at bounding box center [69, 174] width 42 height 17
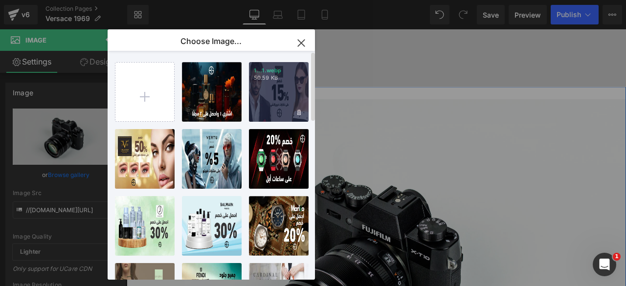
type input "https://ucarecdn.com/17018739-1d87-40b1-a0a1-d9681ace49d1/-/format/auto/-/previ…"
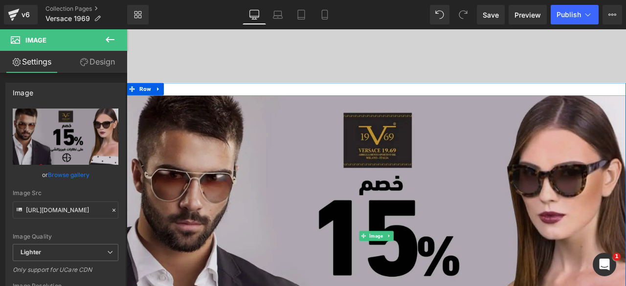
scroll to position [420, 0]
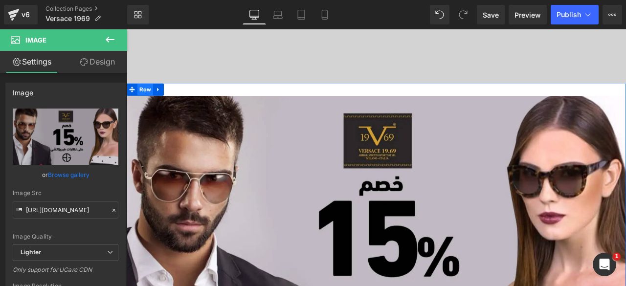
click at [148, 103] on span "Row" at bounding box center [148, 100] width 19 height 15
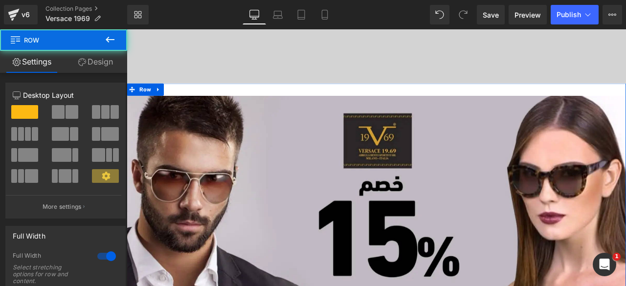
click at [89, 66] on link "Design" at bounding box center [96, 62] width 64 height 22
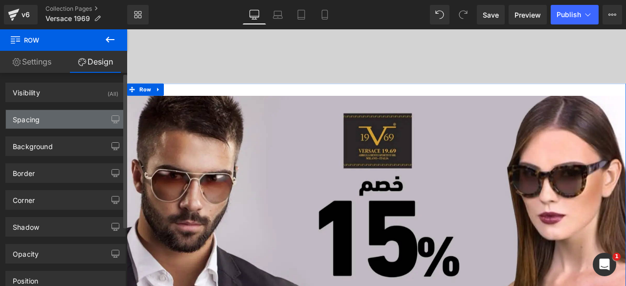
type input "0"
type input "30"
type input "0"
type input "10"
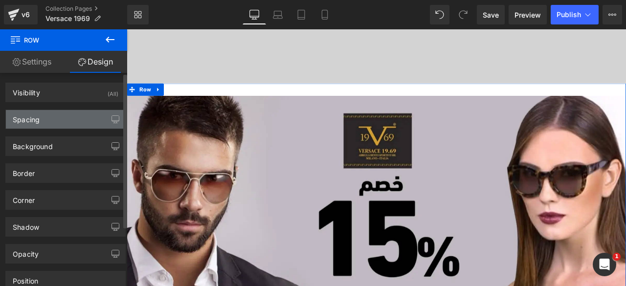
type input "0"
click at [42, 115] on div "Spacing" at bounding box center [65, 119] width 119 height 19
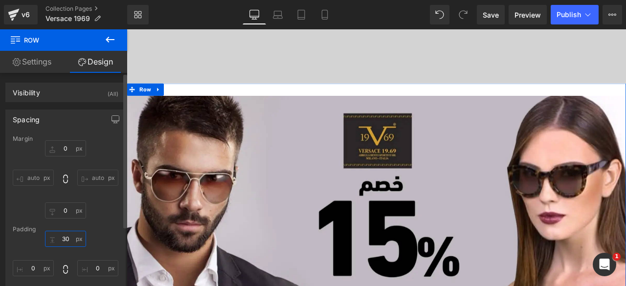
click at [62, 236] on input "30" at bounding box center [65, 239] width 41 height 16
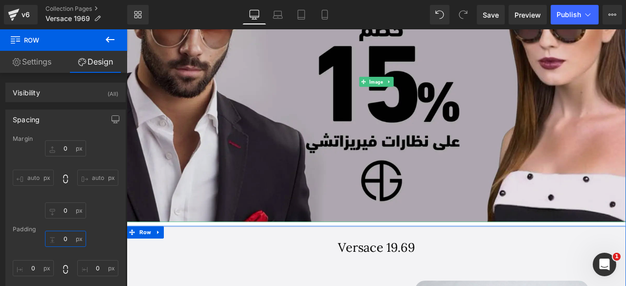
scroll to position [594, 0]
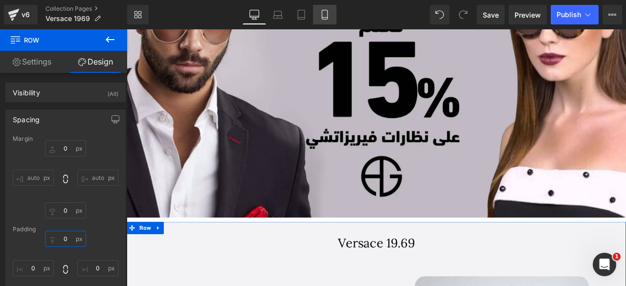
type input "0"
click at [332, 7] on link "Mobile" at bounding box center [324, 15] width 23 height 20
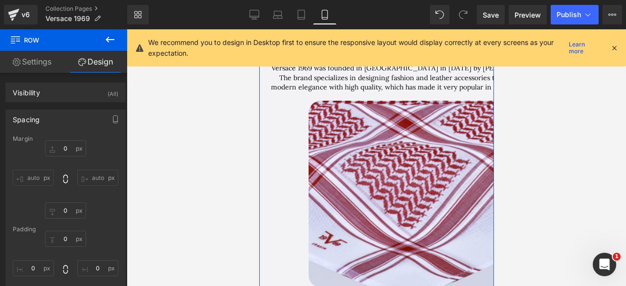
type input "0"
type input "10"
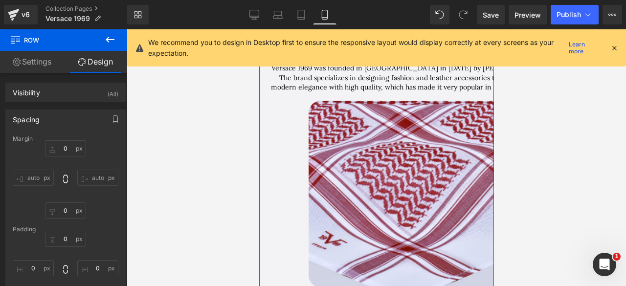
type input "0"
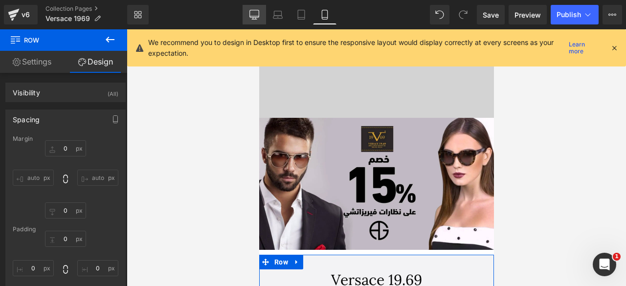
click at [258, 16] on icon at bounding box center [254, 15] width 10 height 10
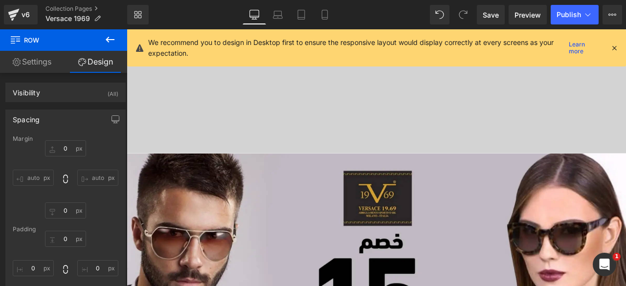
type input "0"
type input "10"
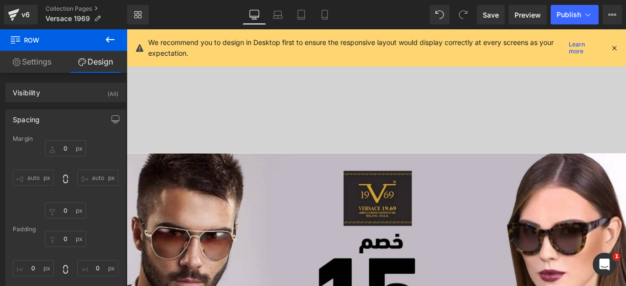
type input "0"
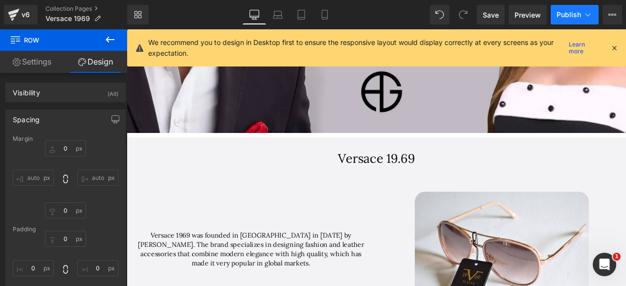
click at [567, 12] on span "Publish" at bounding box center [569, 15] width 24 height 8
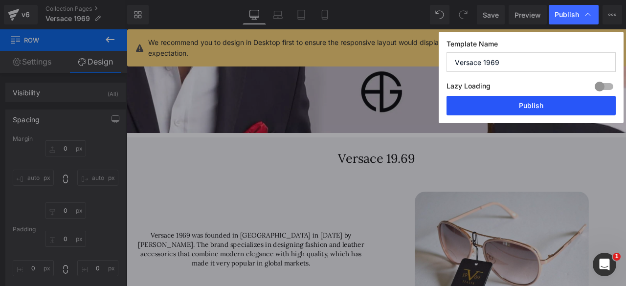
click at [513, 96] on button "Publish" at bounding box center [531, 106] width 169 height 20
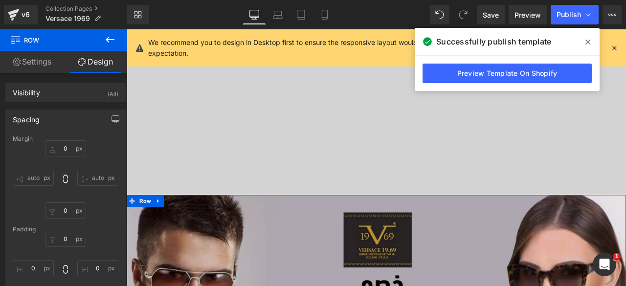
scroll to position [274, 0]
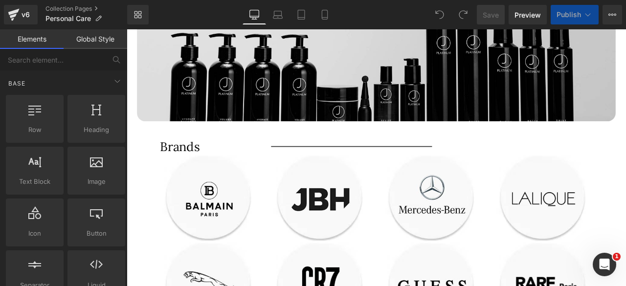
scroll to position [572, 0]
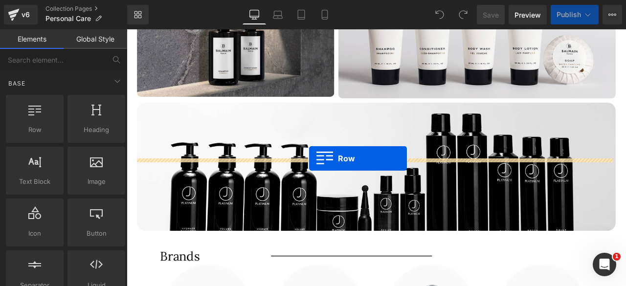
drag, startPoint x: 162, startPoint y: 143, endPoint x: 336, endPoint y: 182, distance: 178.5
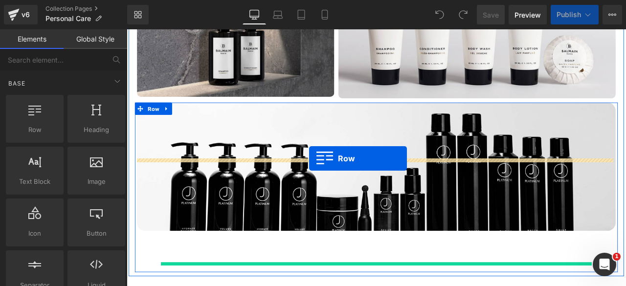
scroll to position [656, 0]
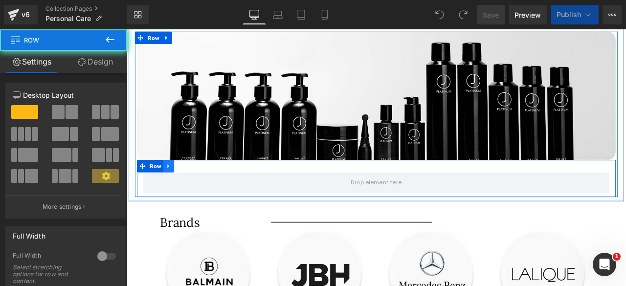
click at [176, 190] on icon at bounding box center [176, 191] width 7 height 7
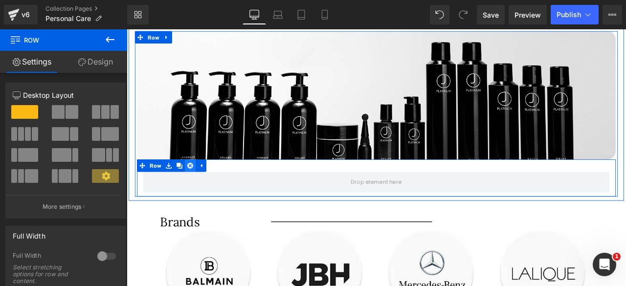
click at [202, 191] on icon at bounding box center [202, 191] width 7 height 7
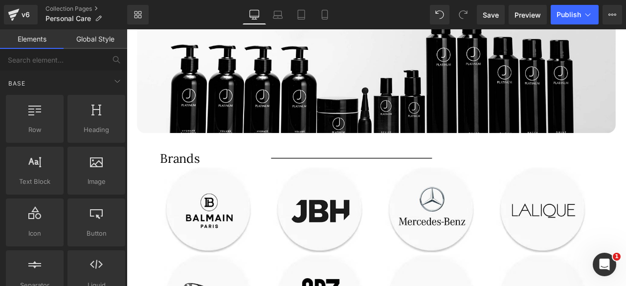
scroll to position [690, 0]
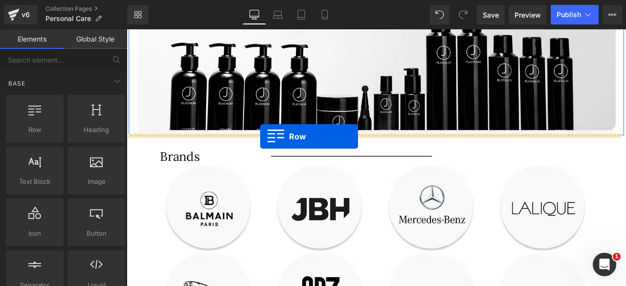
drag, startPoint x: 282, startPoint y: 143, endPoint x: 285, endPoint y: 157, distance: 13.5
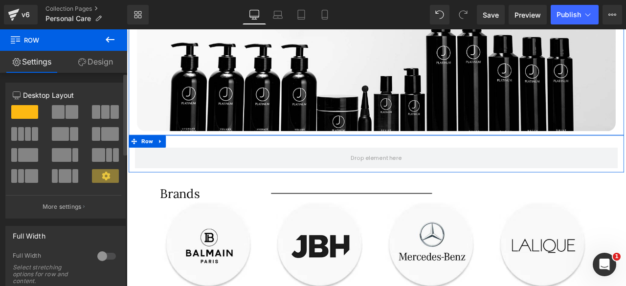
click at [58, 117] on span at bounding box center [58, 112] width 13 height 14
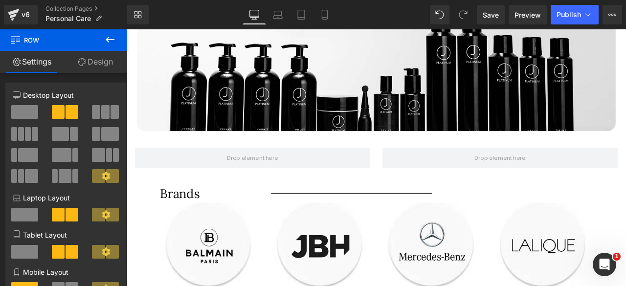
click at [106, 37] on icon at bounding box center [110, 40] width 12 height 12
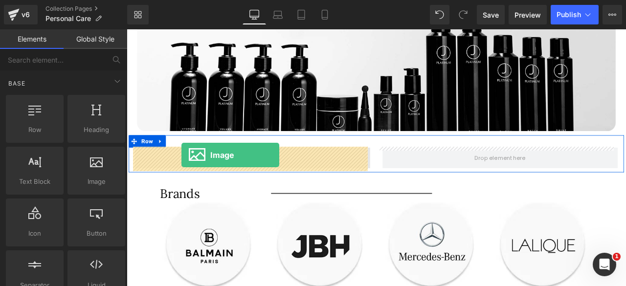
drag, startPoint x: 178, startPoint y: 162, endPoint x: 192, endPoint y: 179, distance: 21.5
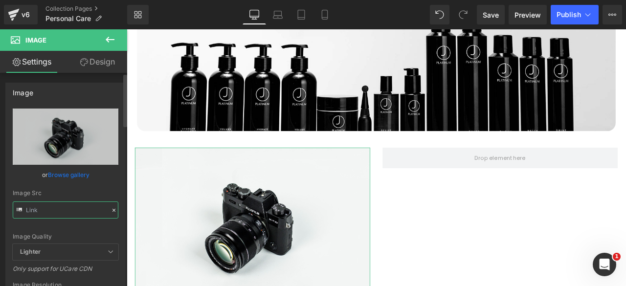
click at [42, 211] on input "text" at bounding box center [66, 210] width 106 height 17
paste input "https://ucarecdn.com/fa2d4f32-0f17-4902-afcd-f8a006ac8a03/-/format/auto/-/previ…"
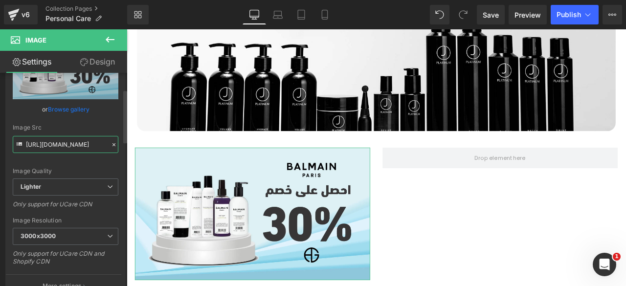
scroll to position [0, 0]
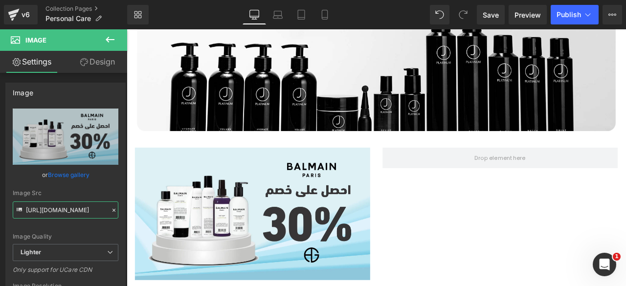
type input "https://ucarecdn.com/fa2d4f32-0f17-4902-afcd-f8a006ac8a03/-/format/auto/-/previ…"
click at [106, 34] on icon at bounding box center [110, 40] width 12 height 12
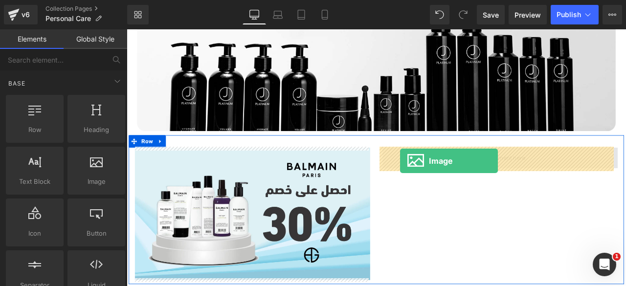
drag, startPoint x: 213, startPoint y: 200, endPoint x: 451, endPoint y: 185, distance: 238.1
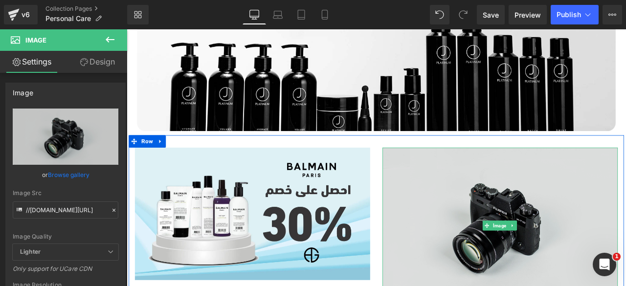
click at [564, 256] on link "Image" at bounding box center [563, 262] width 30 height 12
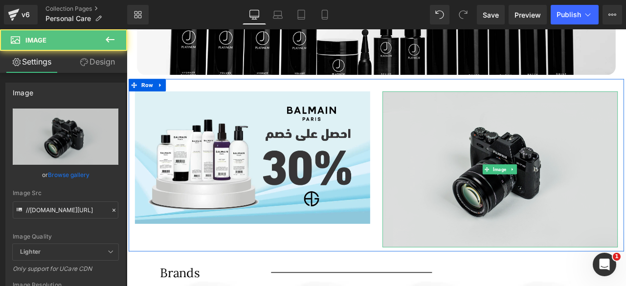
scroll to position [759, 0]
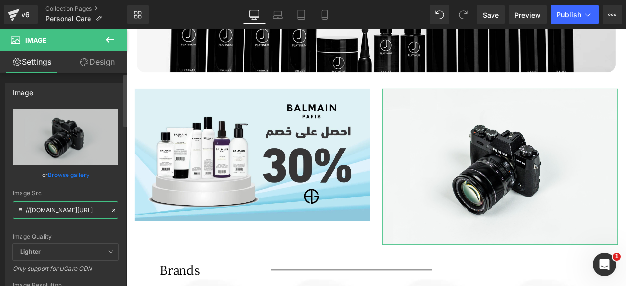
click at [49, 214] on input "//d1um8515vdn9kb.cloudfront.net/images/parallax.jpg" at bounding box center [66, 210] width 106 height 17
paste input "https://ucarecdn.com/c8b2eb94-e84d-4baf-8164-2a34b0d830f5/-/format/auto/-/previ…"
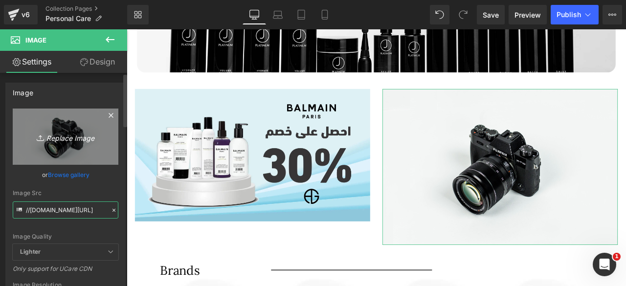
type input "https://ucarecdn.com/c8b2eb94-e84d-4baf-8164-2a34b0d830f5/-/format/auto/-/previ…"
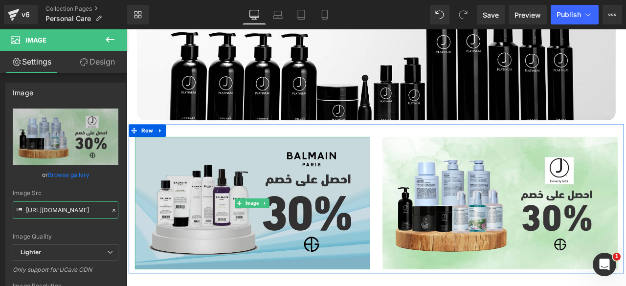
scroll to position [701, 0]
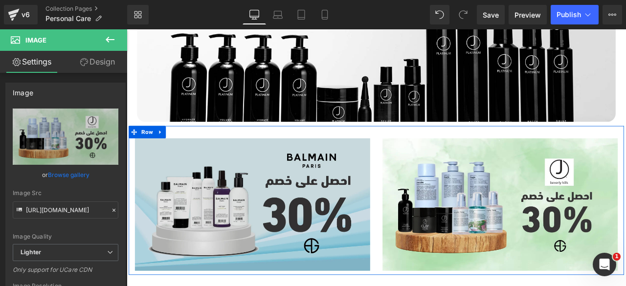
click at [273, 225] on img at bounding box center [275, 236] width 279 height 157
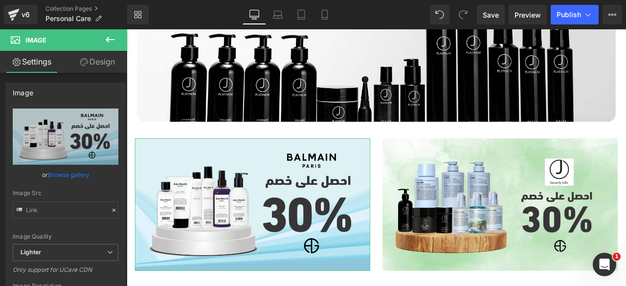
click at [98, 64] on link "Design" at bounding box center [98, 62] width 64 height 22
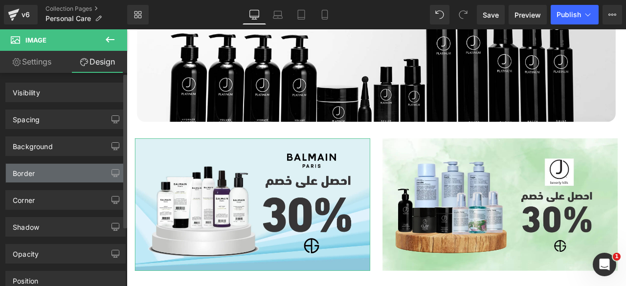
click at [40, 173] on div "Border" at bounding box center [65, 173] width 119 height 19
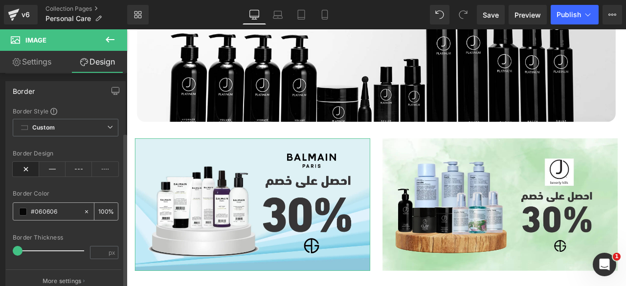
scroll to position [135, 0]
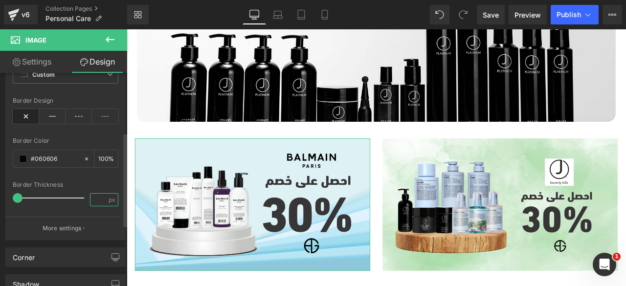
click at [92, 201] on input "number" at bounding box center [98, 200] width 17 height 12
click at [48, 117] on icon at bounding box center [52, 116] width 26 height 15
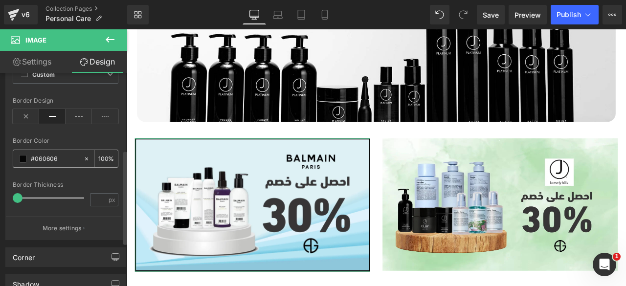
scroll to position [205, 0]
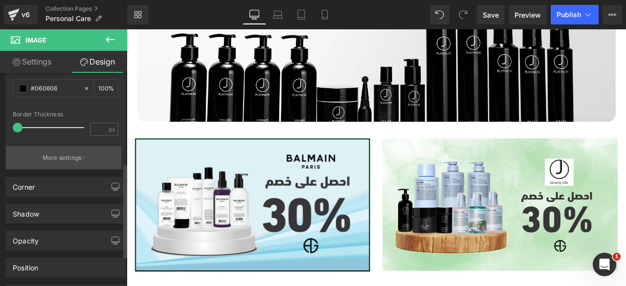
click at [66, 159] on p "More settings" at bounding box center [62, 158] width 39 height 9
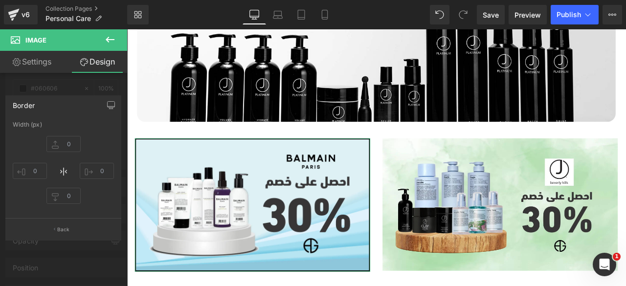
click at [69, 82] on div at bounding box center [64, 160] width 128 height 262
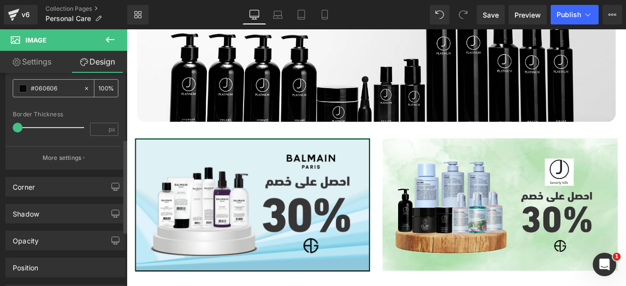
scroll to position [115, 0]
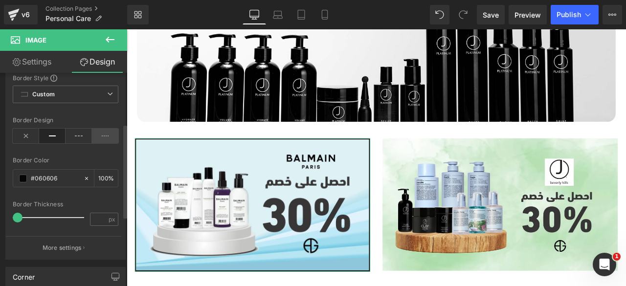
click at [98, 133] on icon at bounding box center [105, 136] width 26 height 15
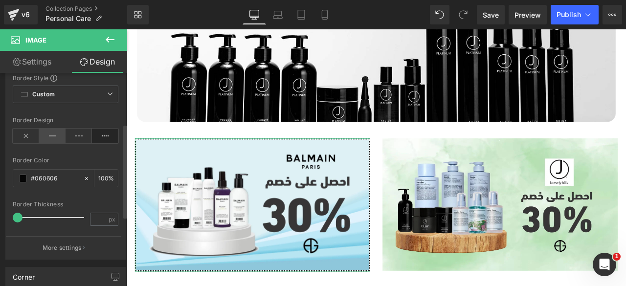
click at [53, 134] on icon at bounding box center [52, 136] width 26 height 15
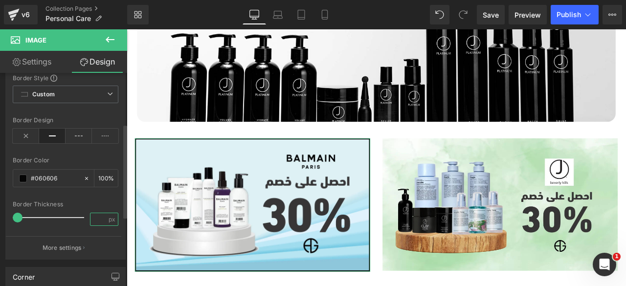
click at [95, 220] on input "number" at bounding box center [98, 219] width 17 height 12
type input "1"
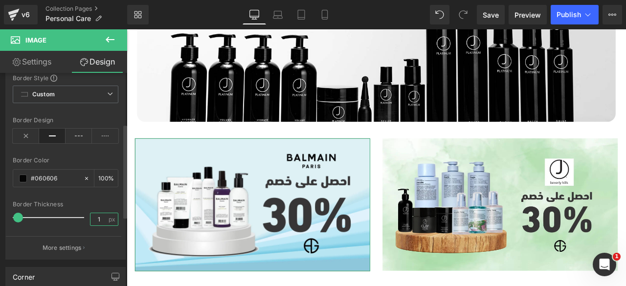
click at [91, 217] on input "1" at bounding box center [98, 219] width 17 height 12
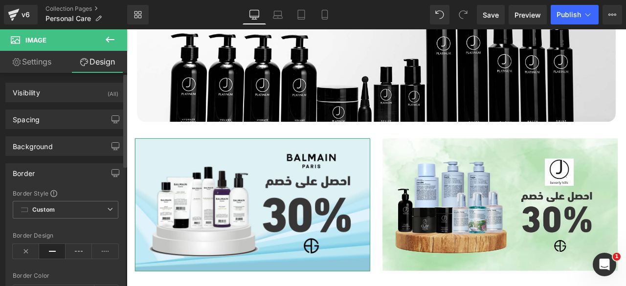
click at [56, 166] on div "Border" at bounding box center [65, 173] width 119 height 19
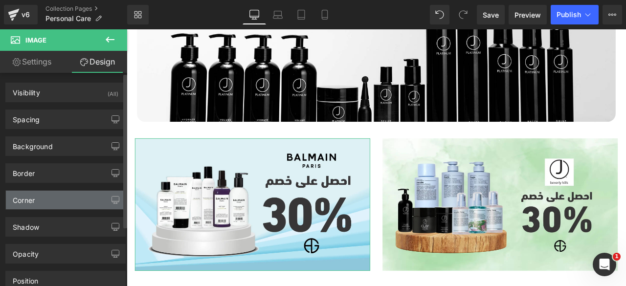
click at [34, 202] on div "Corner" at bounding box center [24, 198] width 22 height 14
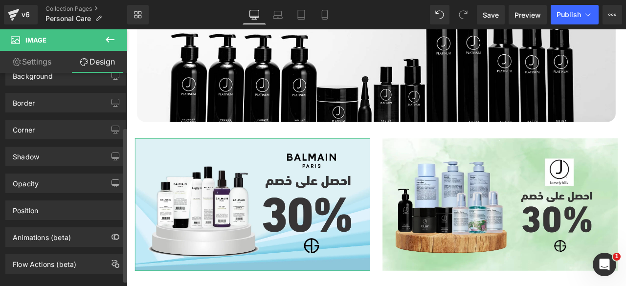
scroll to position [76, 0]
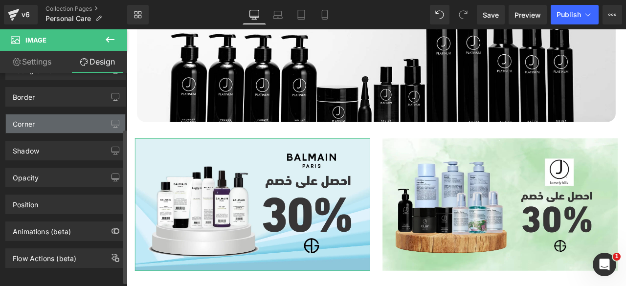
click at [40, 126] on div "Corner" at bounding box center [65, 123] width 119 height 19
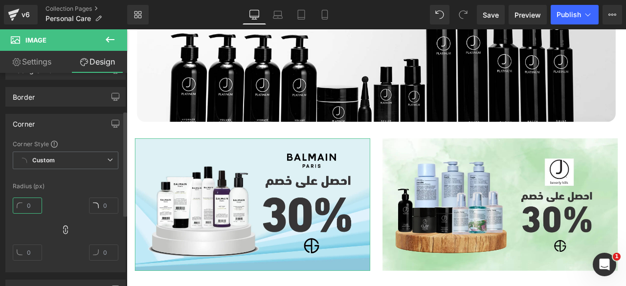
click at [30, 203] on input "text" at bounding box center [27, 206] width 29 height 16
type input "20"
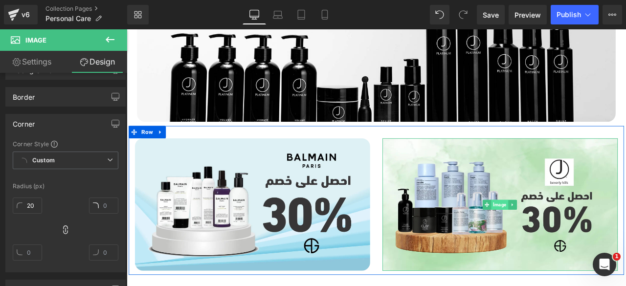
click at [563, 232] on span "Image" at bounding box center [569, 237] width 20 height 12
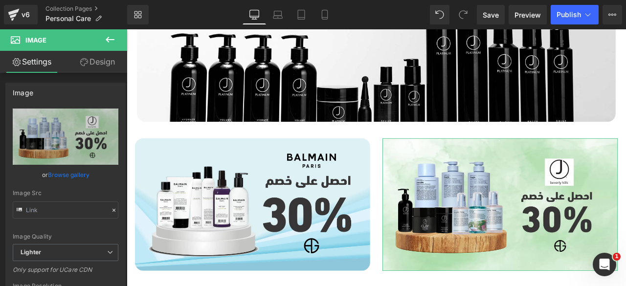
click at [87, 64] on link "Design" at bounding box center [98, 62] width 64 height 22
click at [0, 0] on div "Corner" at bounding box center [0, 0] width 0 height 0
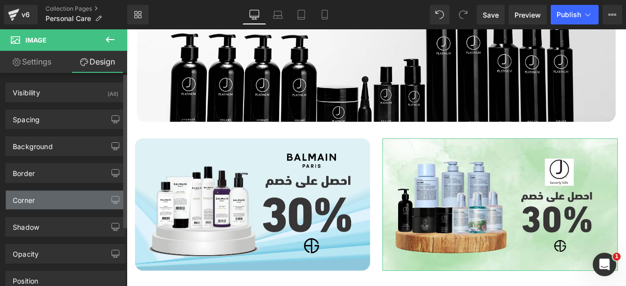
click at [39, 193] on div "Corner" at bounding box center [65, 200] width 119 height 19
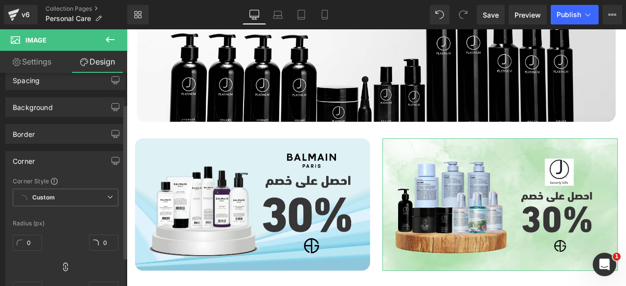
scroll to position [43, 0]
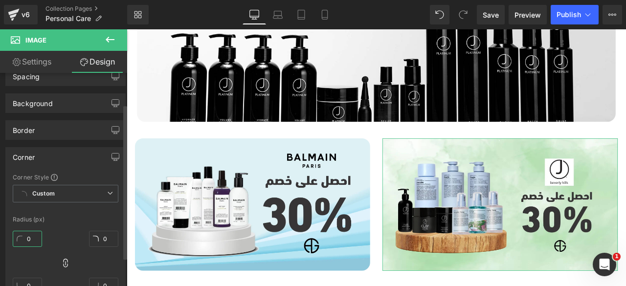
click at [29, 240] on input "0" at bounding box center [27, 239] width 29 height 16
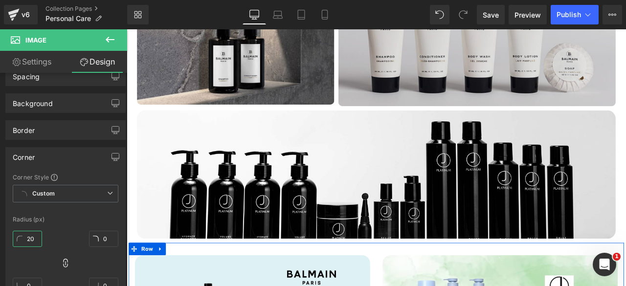
scroll to position [562, 0]
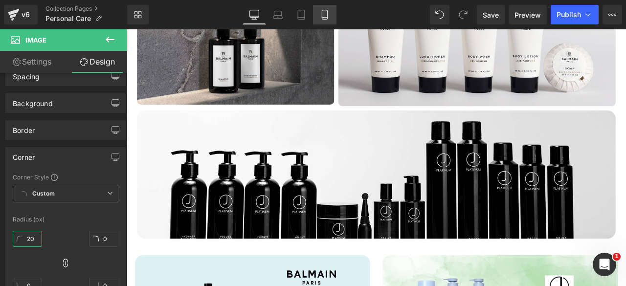
type input "20"
click at [327, 21] on link "Mobile" at bounding box center [324, 15] width 23 height 20
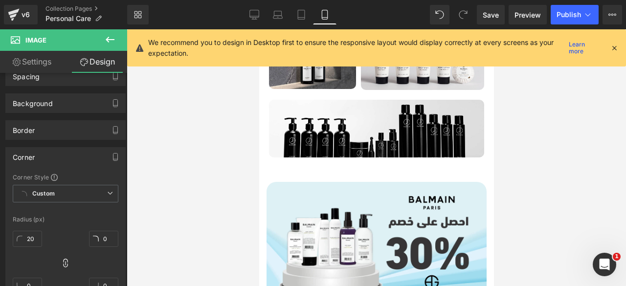
scroll to position [333, 0]
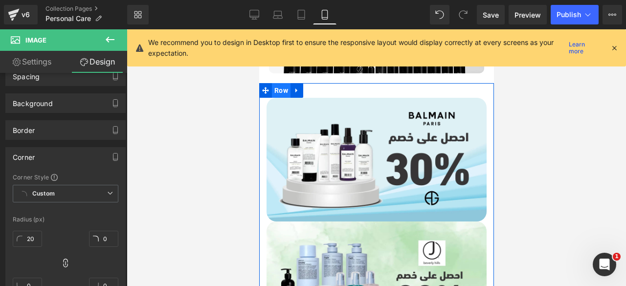
click at [282, 84] on span "Row" at bounding box center [280, 90] width 19 height 15
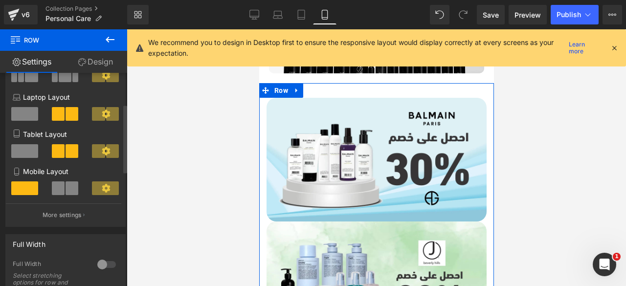
scroll to position [101, 0]
click at [53, 189] on span at bounding box center [58, 188] width 13 height 14
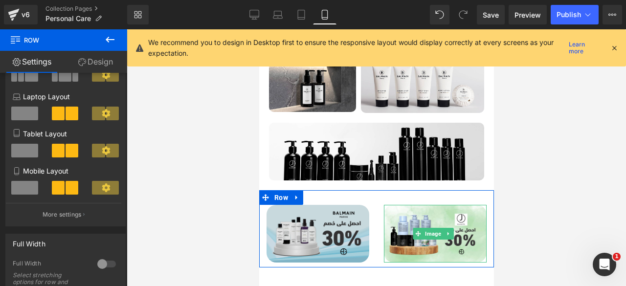
scroll to position [225, 0]
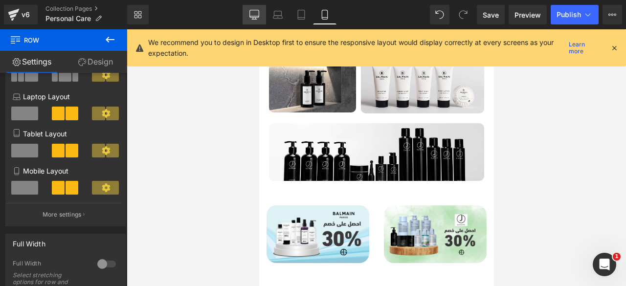
click at [255, 6] on div "Library Mobile Desktop Laptop Tablet Mobile Save Preview Publish Scheduled View…" at bounding box center [376, 14] width 499 height 29
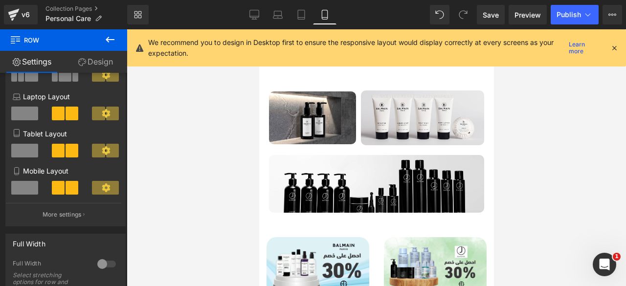
scroll to position [204, 0]
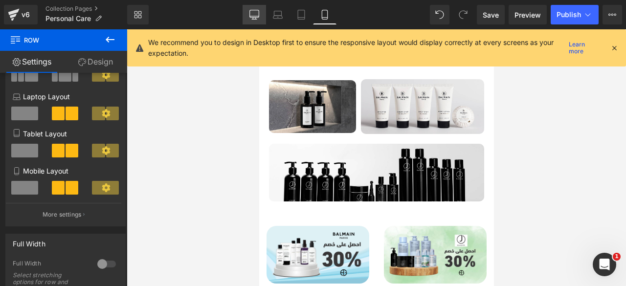
click at [250, 15] on icon at bounding box center [254, 15] width 10 height 10
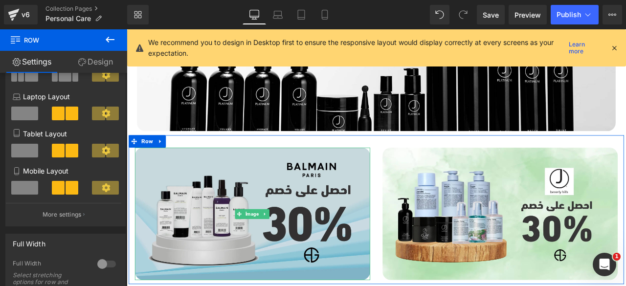
scroll to position [693, 0]
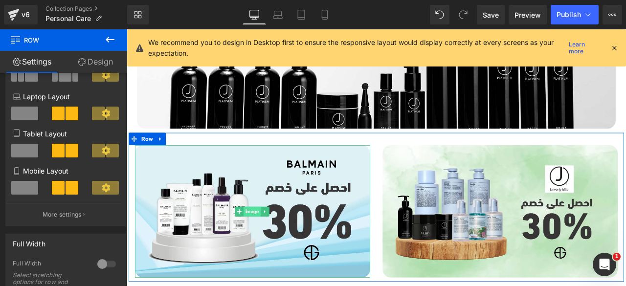
click at [269, 240] on span "Image" at bounding box center [275, 246] width 20 height 12
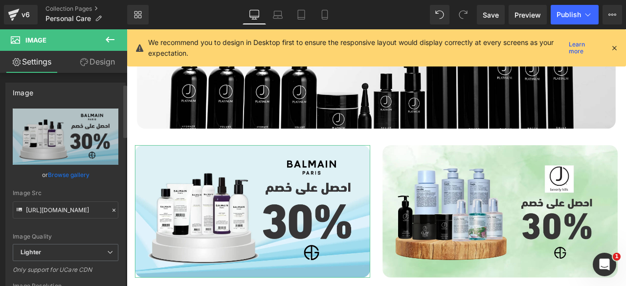
scroll to position [44, 0]
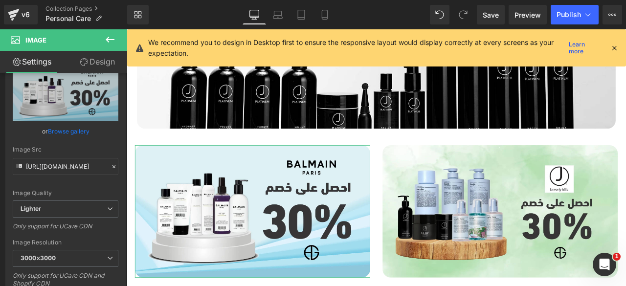
click at [97, 58] on link "Design" at bounding box center [98, 62] width 64 height 22
click at [0, 0] on div "Corner Corner Style Custom Radius (px)" at bounding box center [0, 0] width 0 height 0
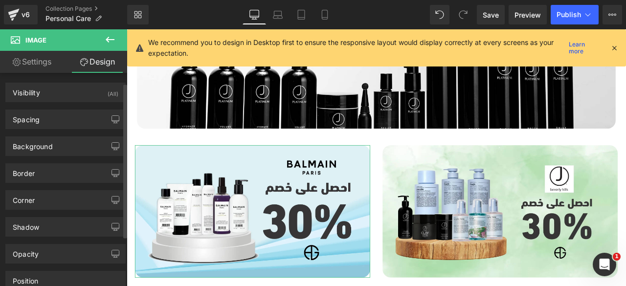
scroll to position [14, 0]
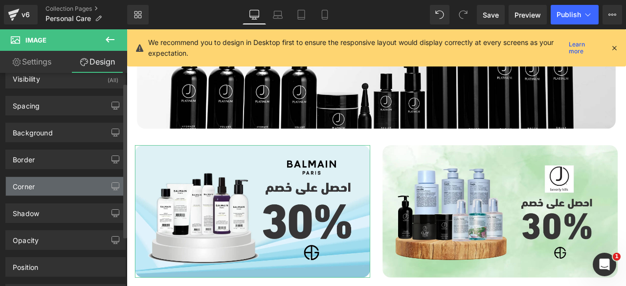
click at [32, 184] on div "Corner" at bounding box center [24, 184] width 22 height 14
click at [26, 182] on div "Corner" at bounding box center [24, 184] width 22 height 14
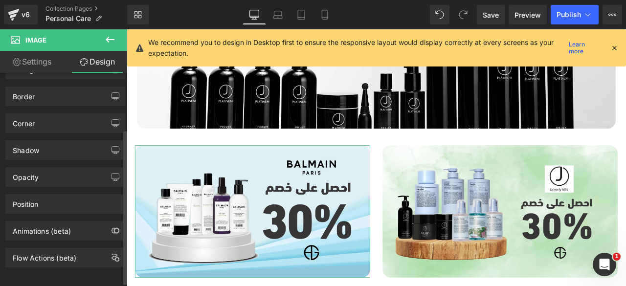
scroll to position [77, 0]
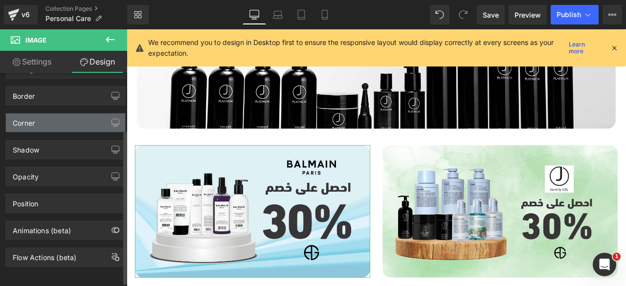
click at [31, 117] on div "Corner" at bounding box center [24, 120] width 22 height 14
click at [29, 123] on div "Corner" at bounding box center [24, 120] width 22 height 14
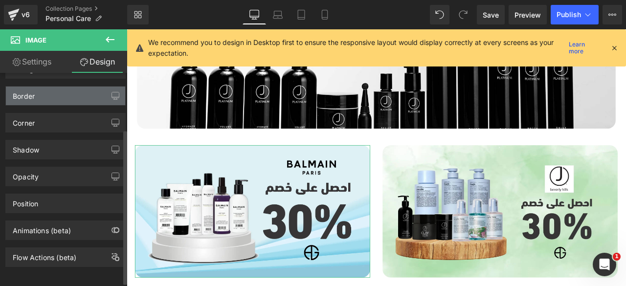
click at [31, 90] on div "Border" at bounding box center [24, 94] width 22 height 14
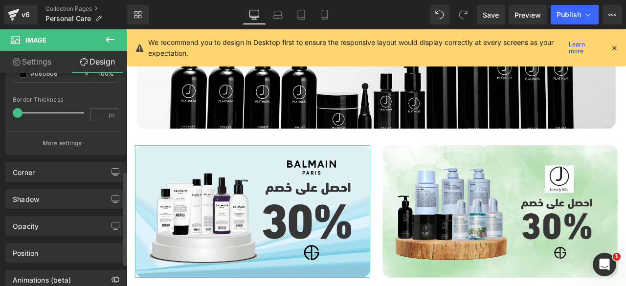
scroll to position [222, 0]
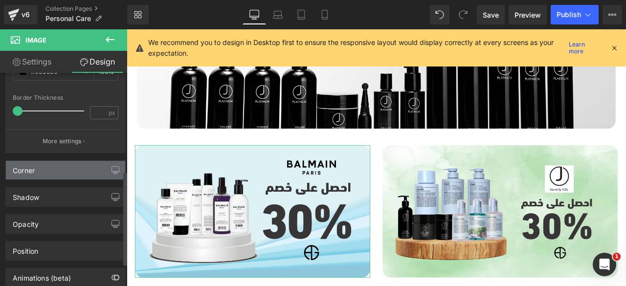
click at [27, 173] on div "Corner" at bounding box center [65, 170] width 119 height 19
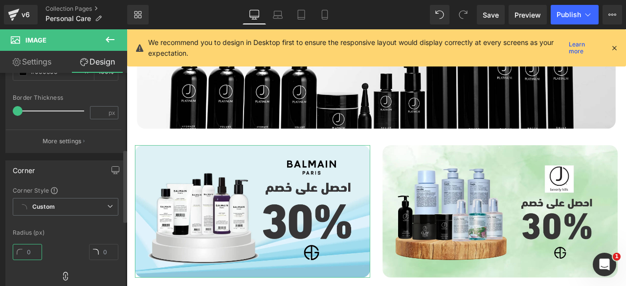
click at [31, 252] on input "text" at bounding box center [27, 252] width 29 height 16
type input "10"
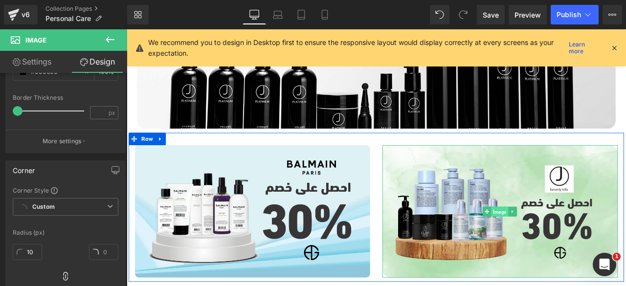
click at [568, 242] on span "Image" at bounding box center [569, 246] width 20 height 12
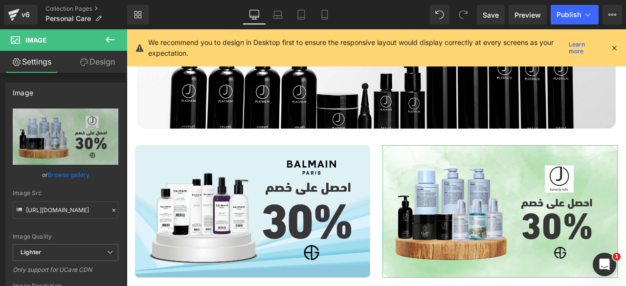
click at [76, 67] on link "Design" at bounding box center [98, 62] width 64 height 22
click at [0, 0] on div "Background" at bounding box center [0, 0] width 0 height 0
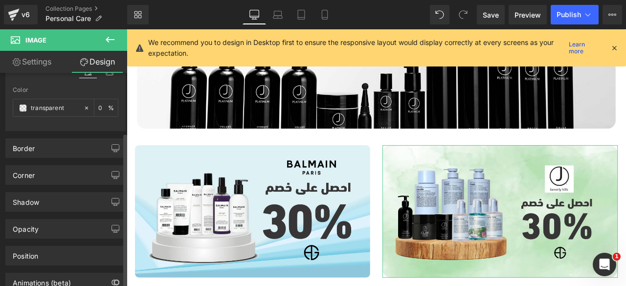
scroll to position [101, 0]
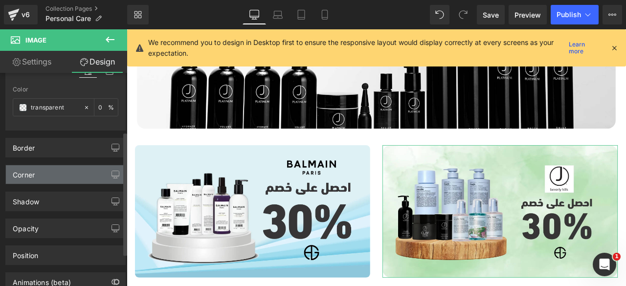
click at [36, 181] on div "Corner" at bounding box center [65, 174] width 119 height 19
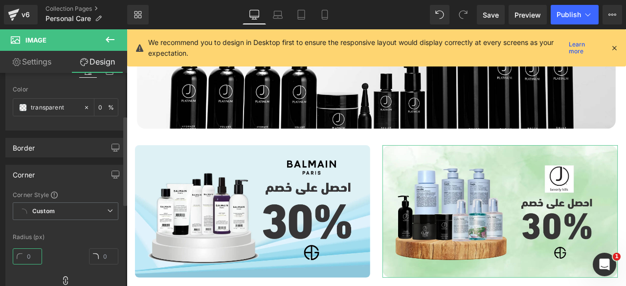
click at [30, 250] on input "text" at bounding box center [27, 256] width 29 height 16
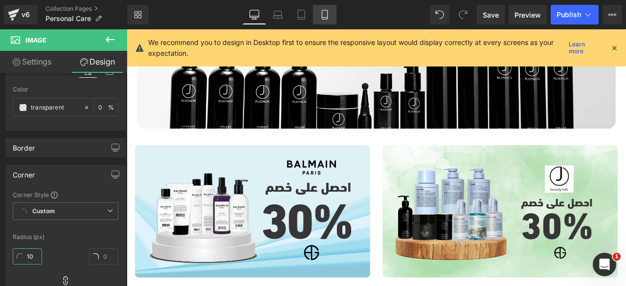
type input "10"
click at [320, 13] on icon at bounding box center [325, 15] width 10 height 10
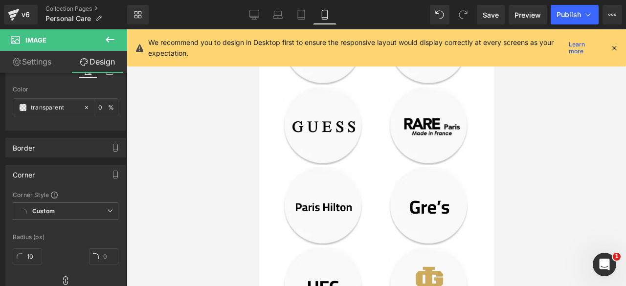
scroll to position [260, 0]
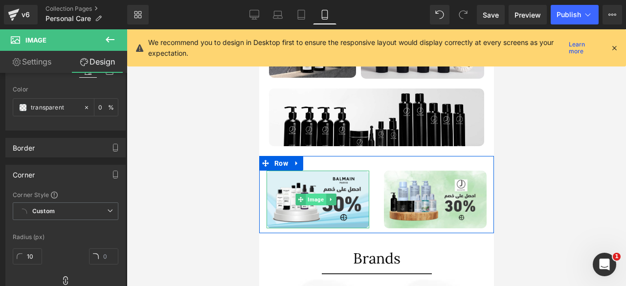
click at [312, 194] on span "Image" at bounding box center [316, 200] width 20 height 12
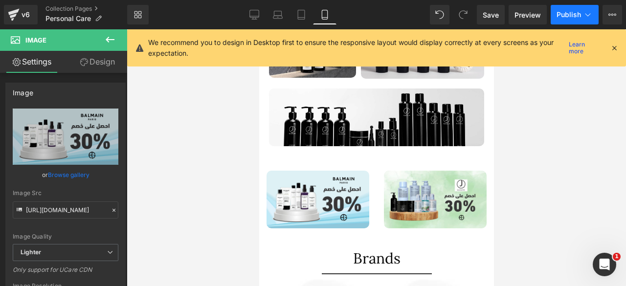
click at [564, 18] on span "Publish" at bounding box center [569, 15] width 24 height 8
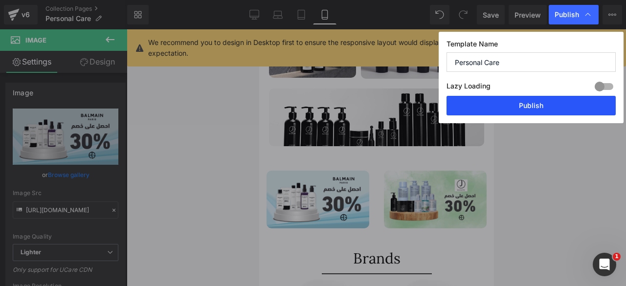
click at [0, 0] on button "Publish" at bounding box center [0, 0] width 0 height 0
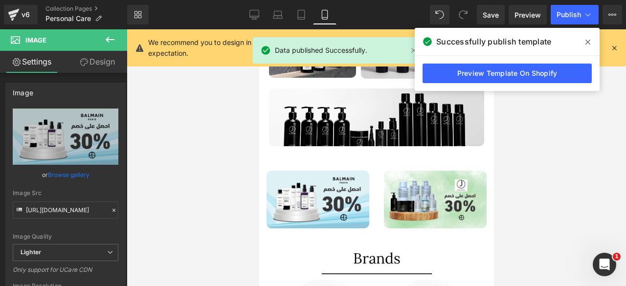
scroll to position [243, 0]
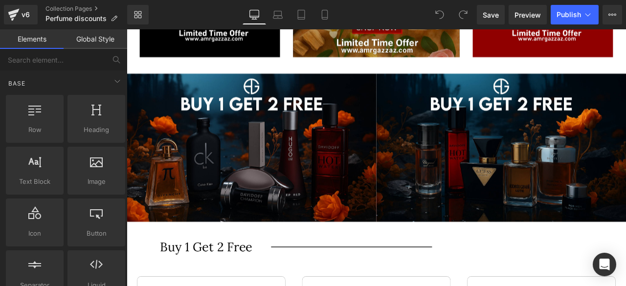
scroll to position [763, 0]
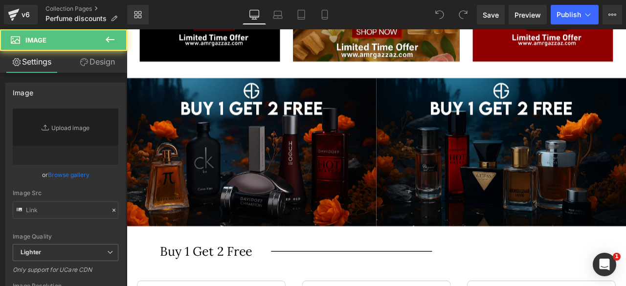
click at [324, 158] on img at bounding box center [275, 174] width 296 height 175
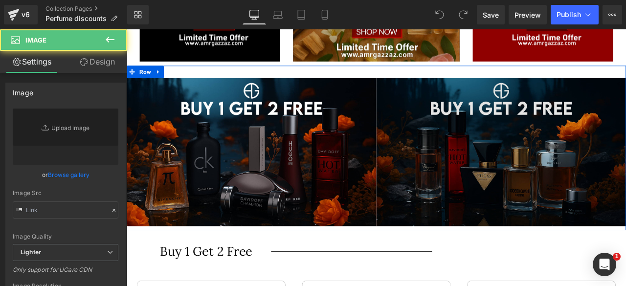
type input "[URL][DOMAIN_NAME]"
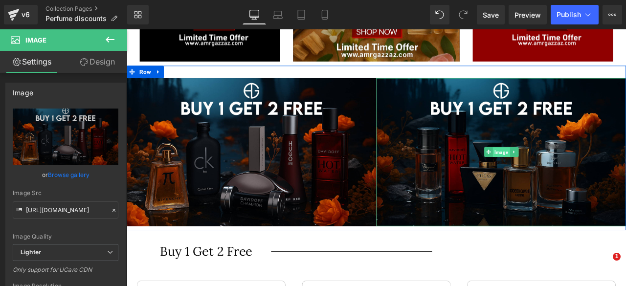
click at [570, 172] on span "Image" at bounding box center [571, 175] width 20 height 12
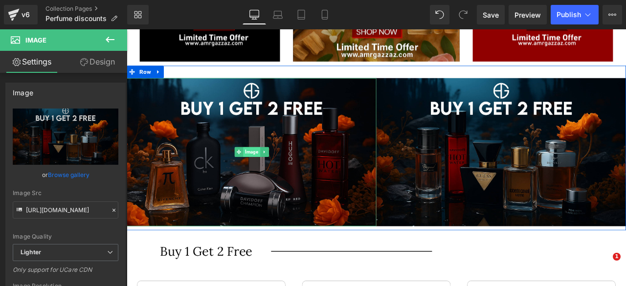
click at [268, 172] on span "Image" at bounding box center [275, 175] width 20 height 12
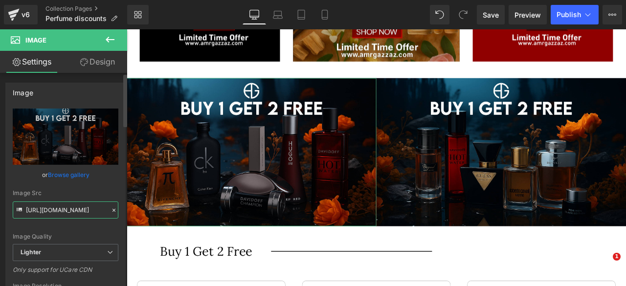
click at [51, 214] on input "[URL][DOMAIN_NAME]" at bounding box center [66, 210] width 106 height 17
paste input "c2f488e6-86c5-4925-9366-7984638c7047/-/format/auto/-/preview/3000x3000/-/qualit…"
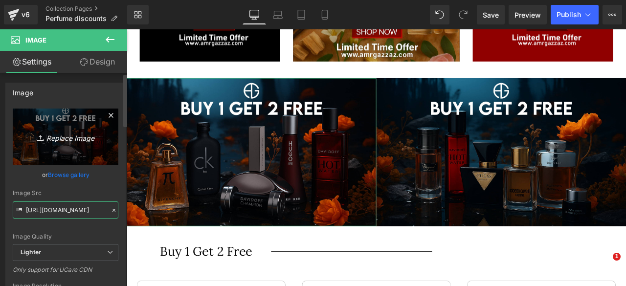
scroll to position [0, 287]
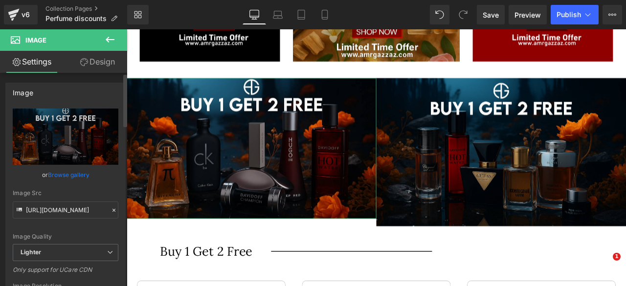
click at [76, 191] on div "Image Src" at bounding box center [66, 193] width 106 height 7
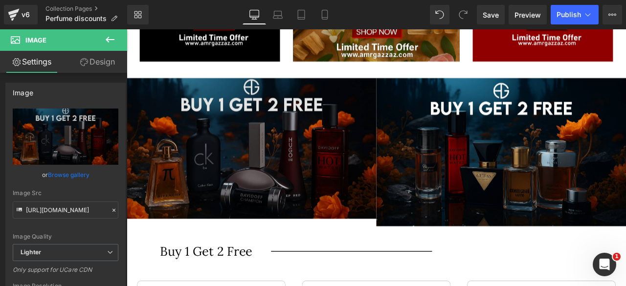
scroll to position [0, 0]
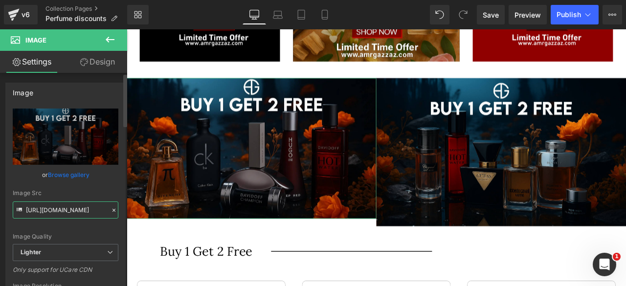
click at [47, 209] on input "[URL][DOMAIN_NAME]" at bounding box center [66, 210] width 106 height 17
paste input "f319492c-fc67-49fb-a0aa-d8d3f1e478b3/-/format/auto/-/preview/3000x3000/-/qualit…"
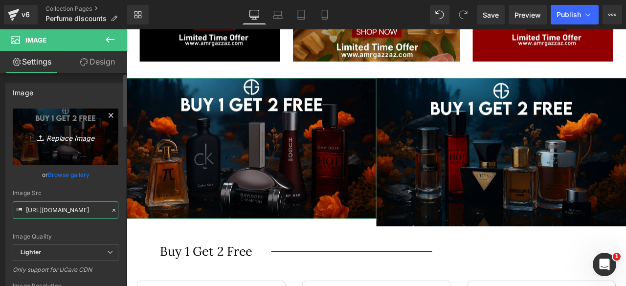
scroll to position [0, 273]
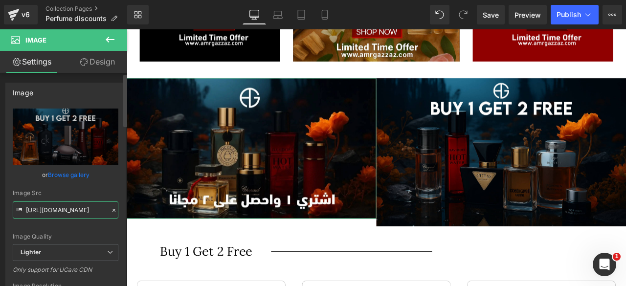
type input "[URL][DOMAIN_NAME]"
